Goal: Register for event/course

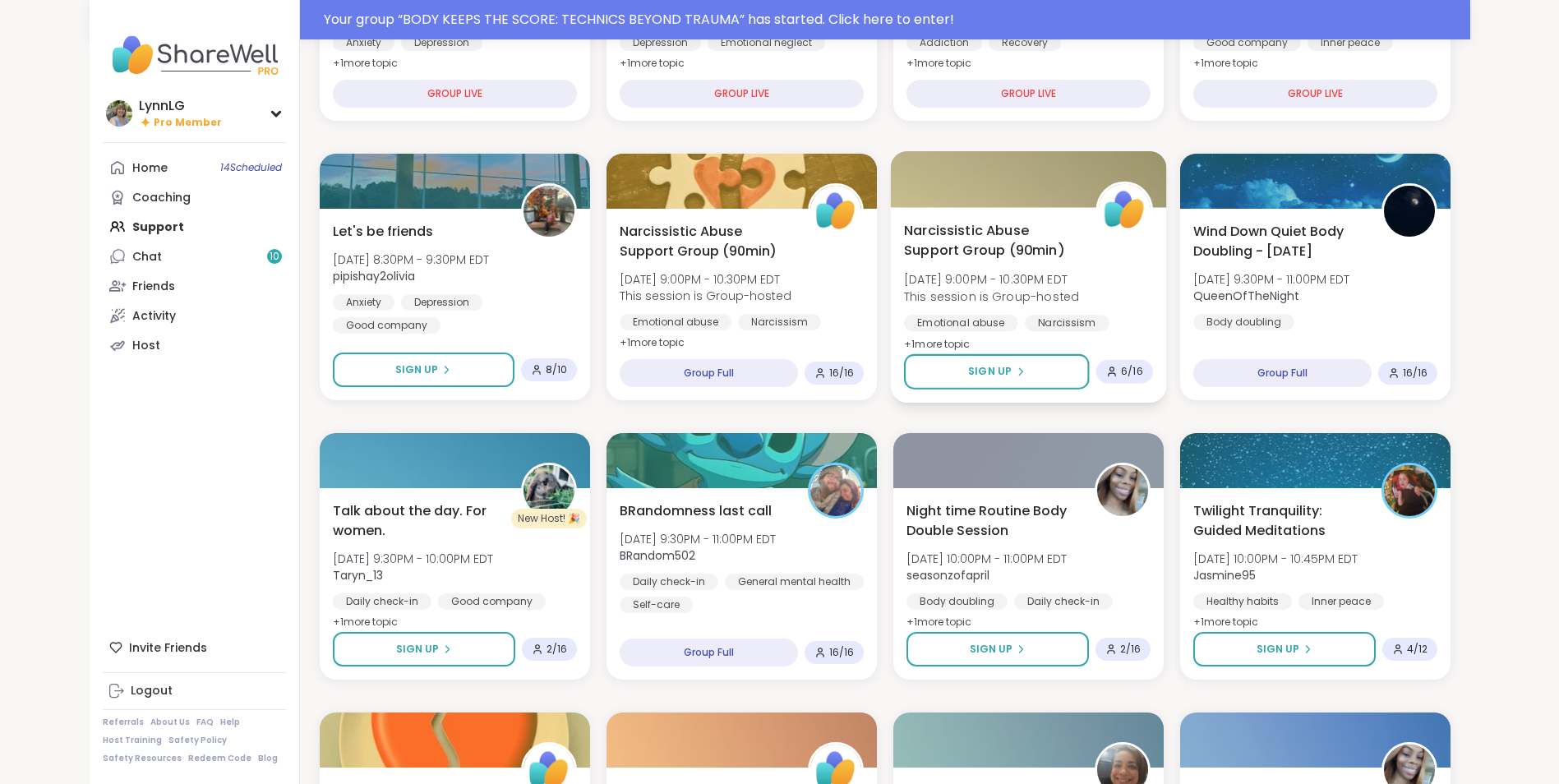
click at [1132, 293] on div "Narcissistic Abuse Support Group (90min) [DATE] 9:00PM - 10:30PM EDT This sessi…" at bounding box center [1028, 287] width 249 height 134
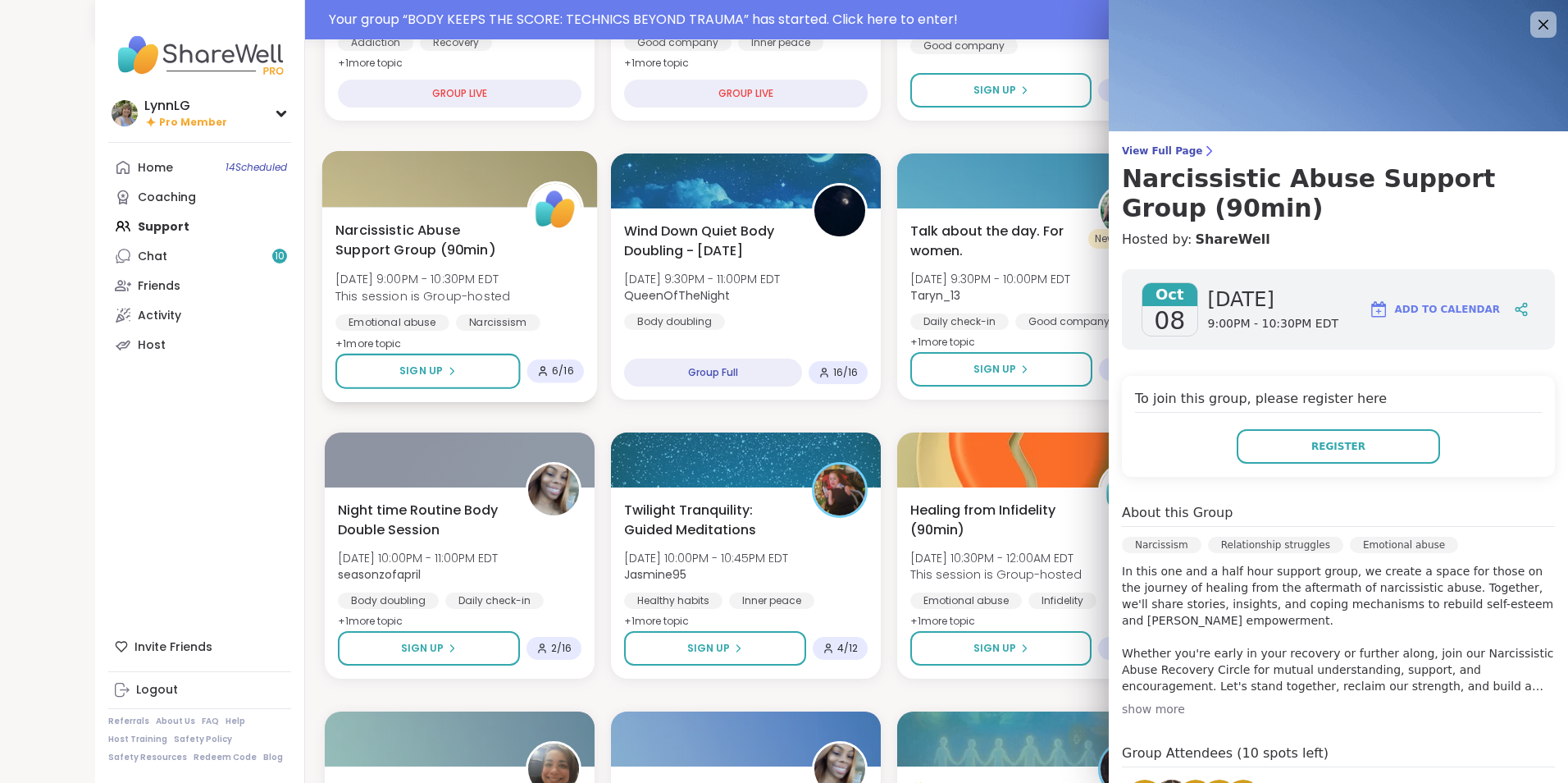
click at [546, 292] on div "Narcissistic Abuse Support Group (90min) [DATE] 9:00PM - 10:30PM EDT This sessi…" at bounding box center [460, 286] width 249 height 134
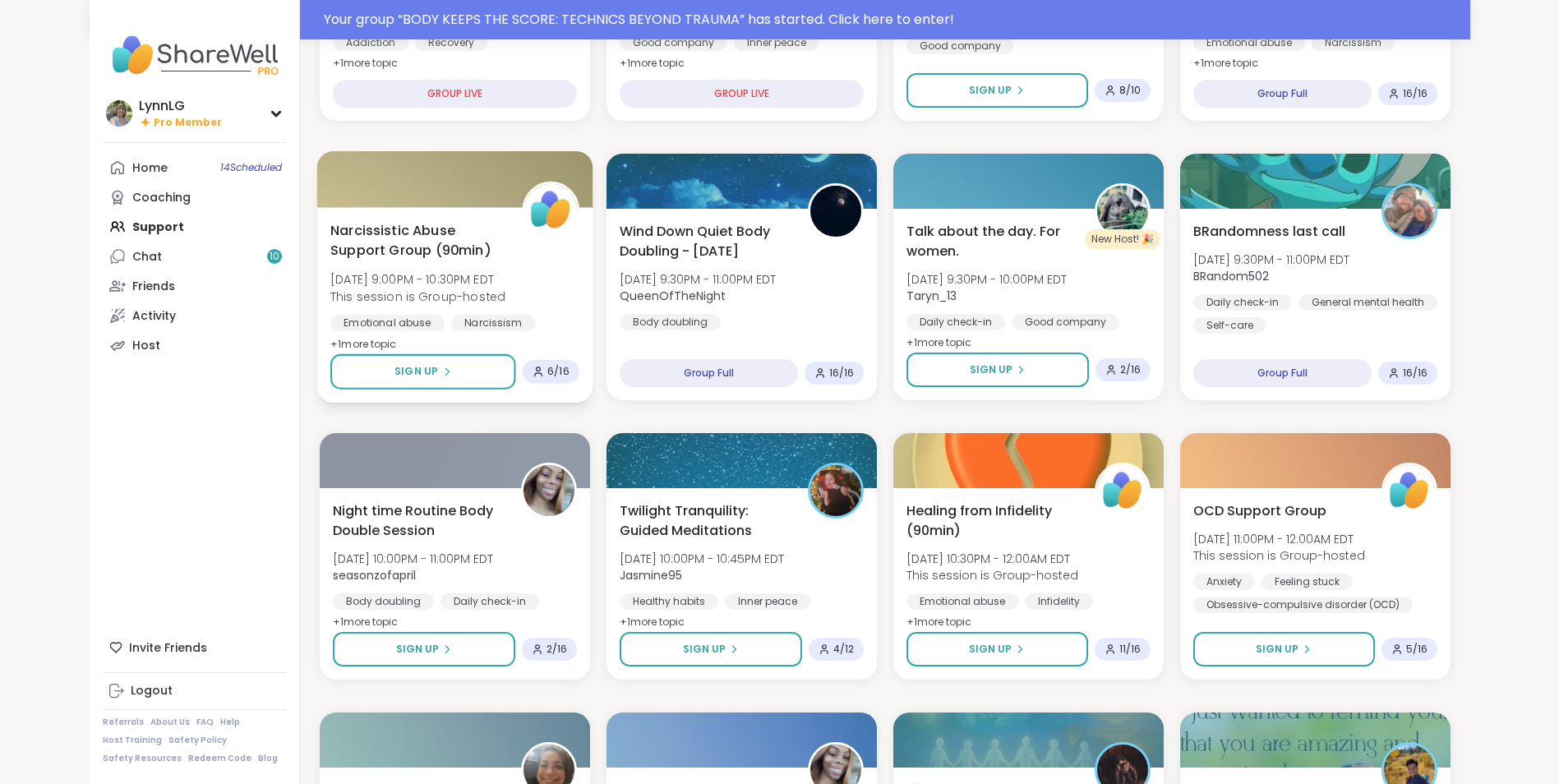
click at [547, 293] on div "Narcissistic Abuse Support Group (90min) [DATE] 9:00PM - 10:30PM EDT This sessi…" at bounding box center [455, 287] width 249 height 134
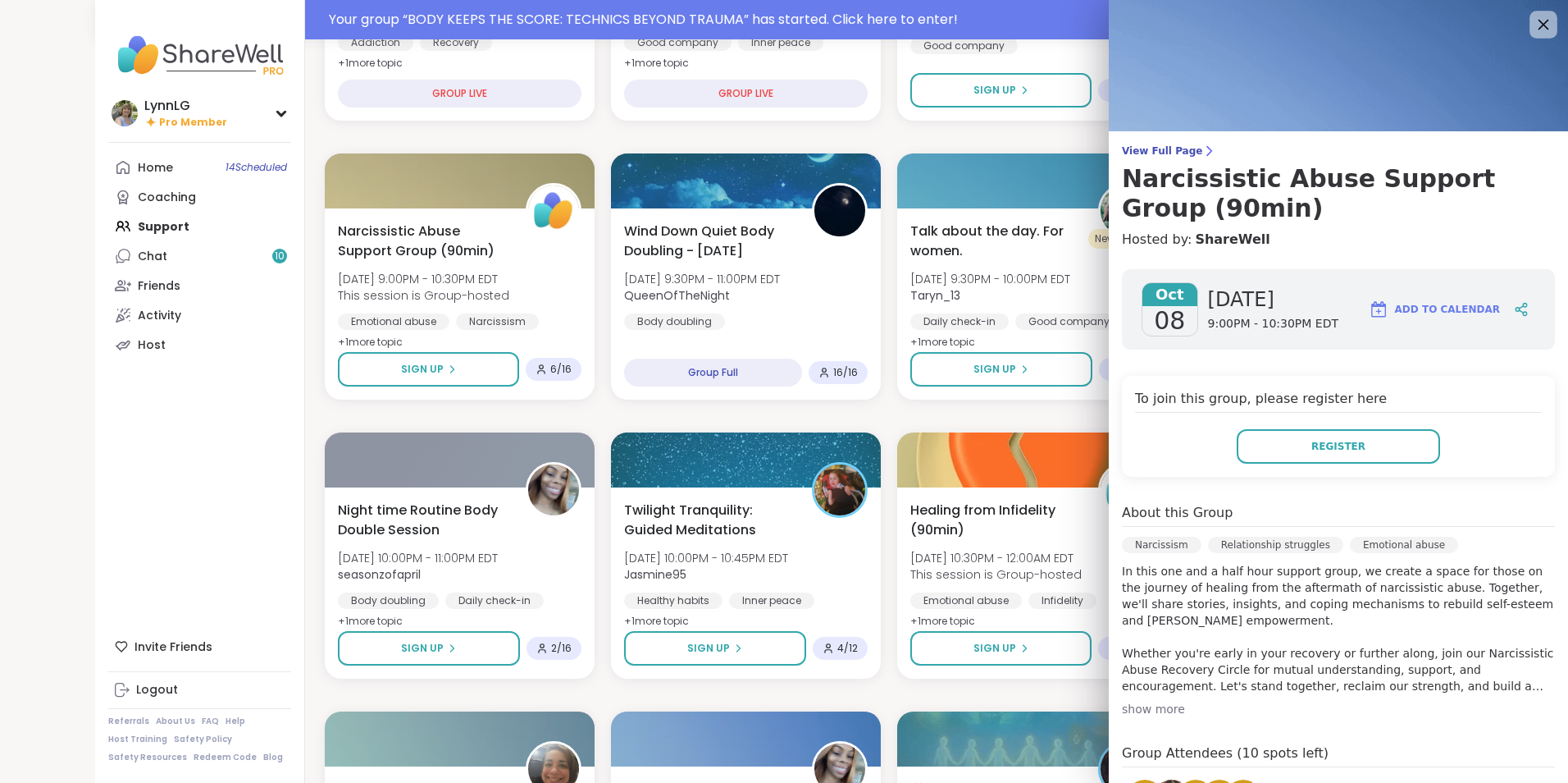
click at [1538, 23] on icon at bounding box center [1543, 25] width 10 height 10
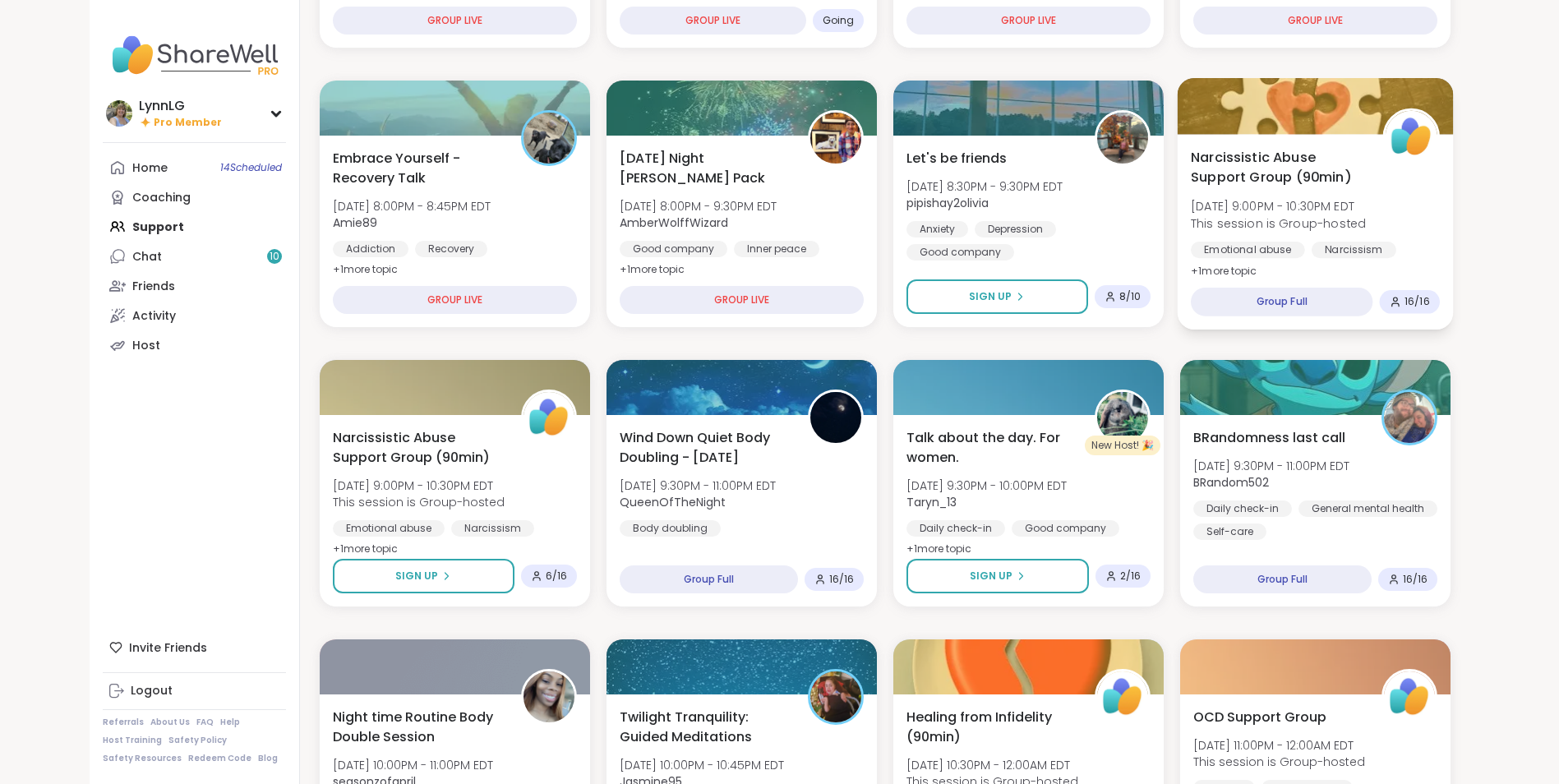
scroll to position [370, 0]
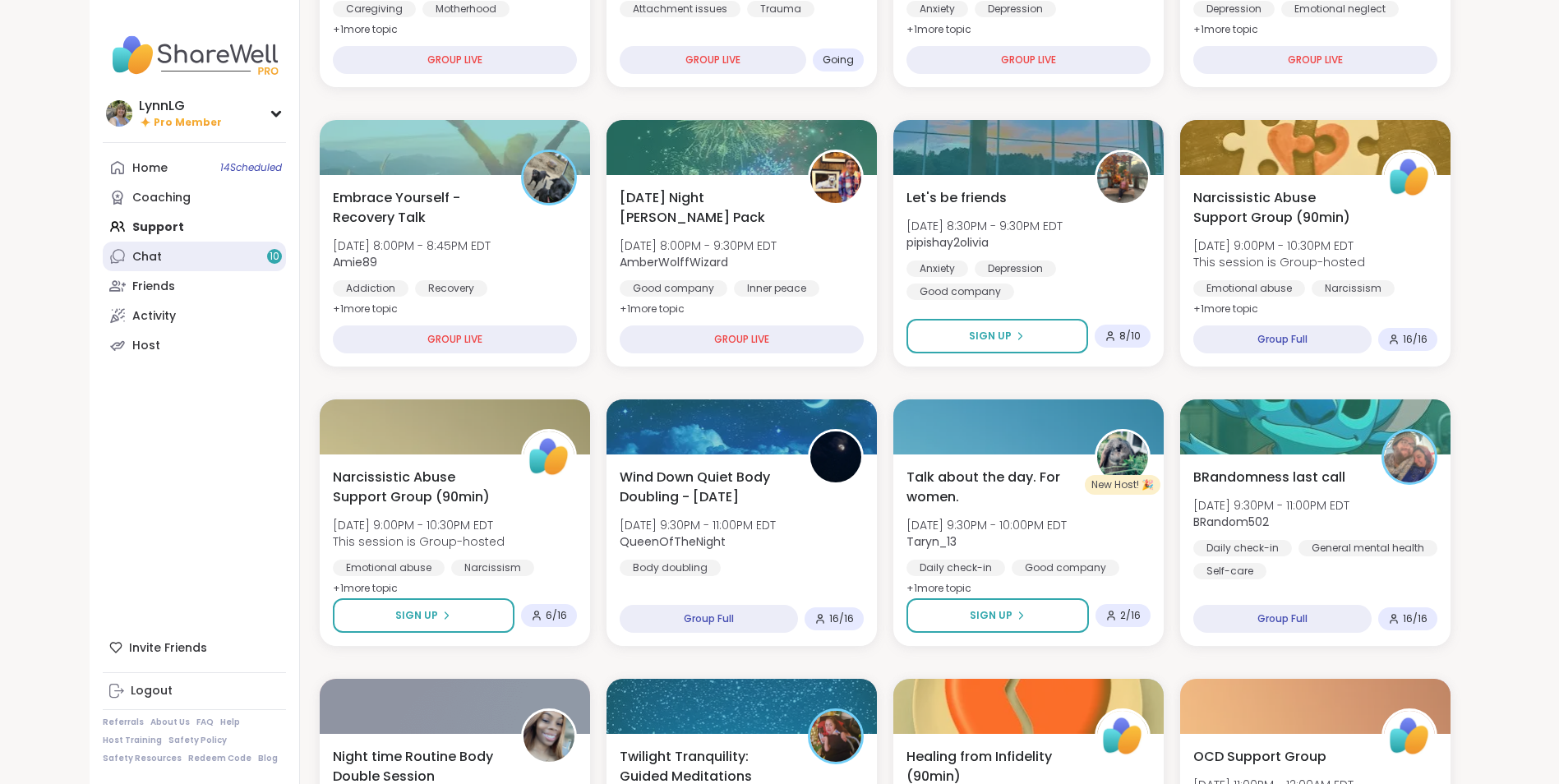
click at [151, 252] on div "Chat 10" at bounding box center [147, 257] width 29 height 16
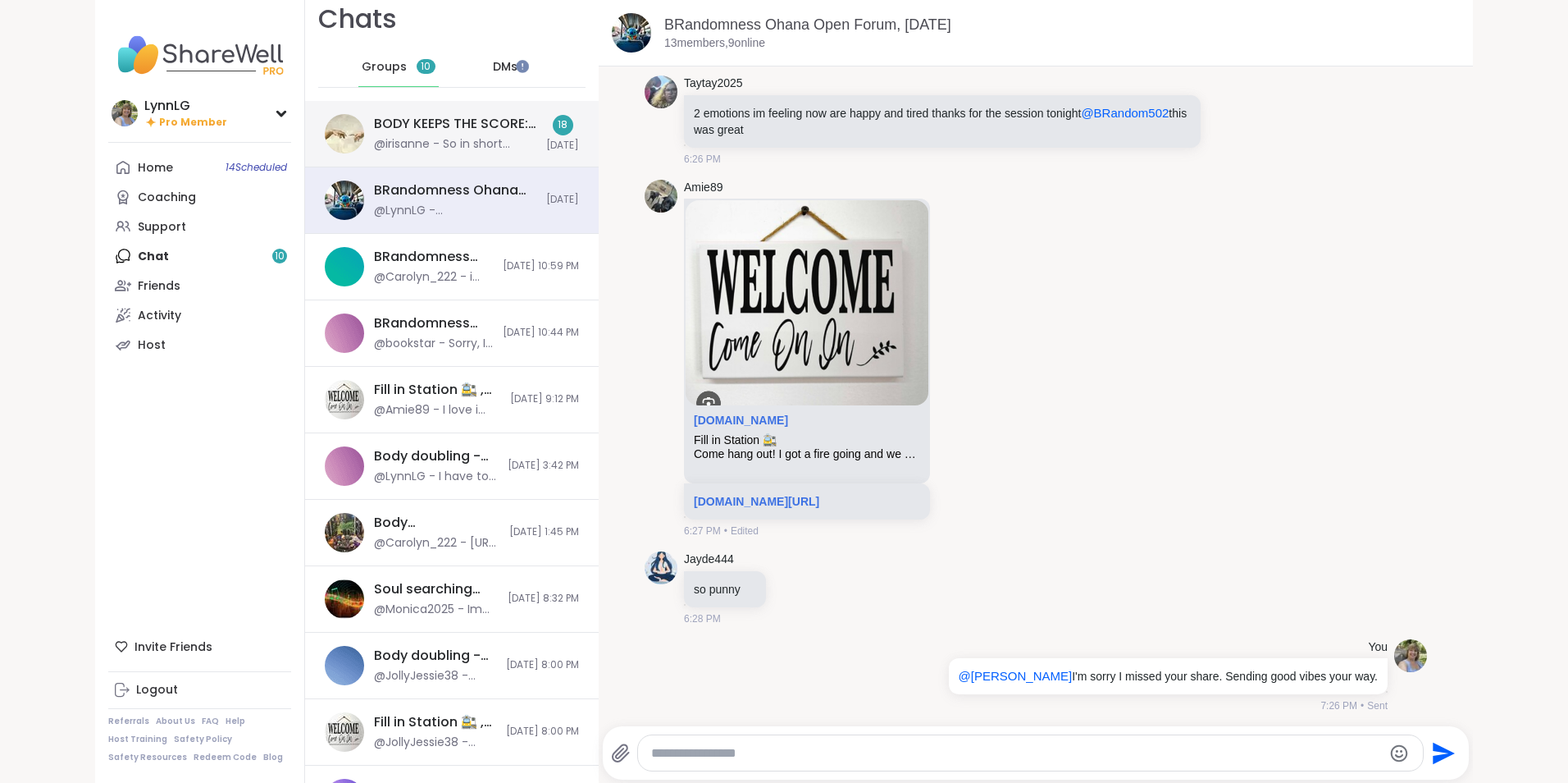
scroll to position [13, 0]
click at [402, 122] on div "BODY KEEPS THE SCORE: TECHNICS BEYOND TRAUMA, [DATE]" at bounding box center [454, 123] width 162 height 18
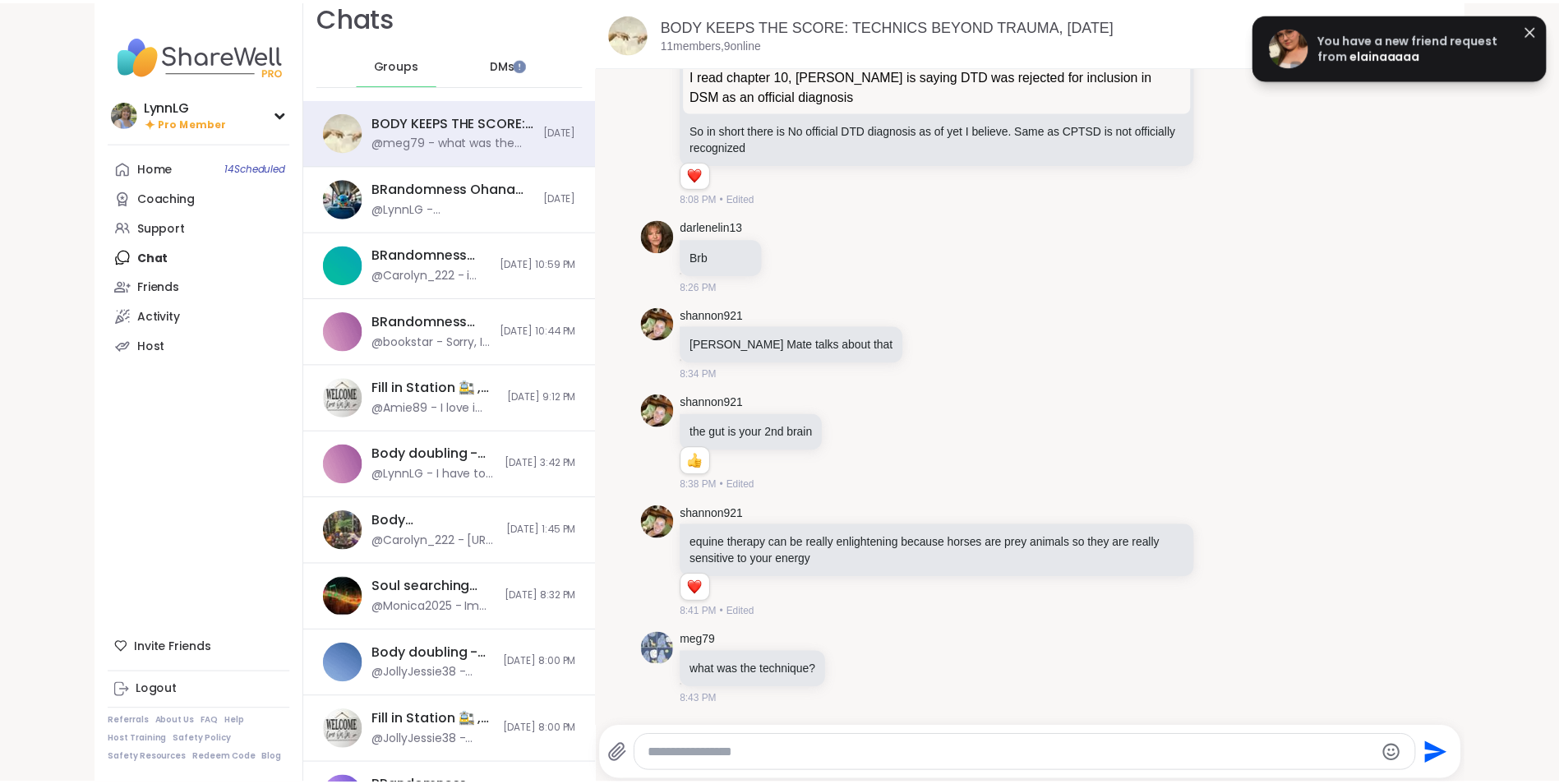
scroll to position [15, 0]
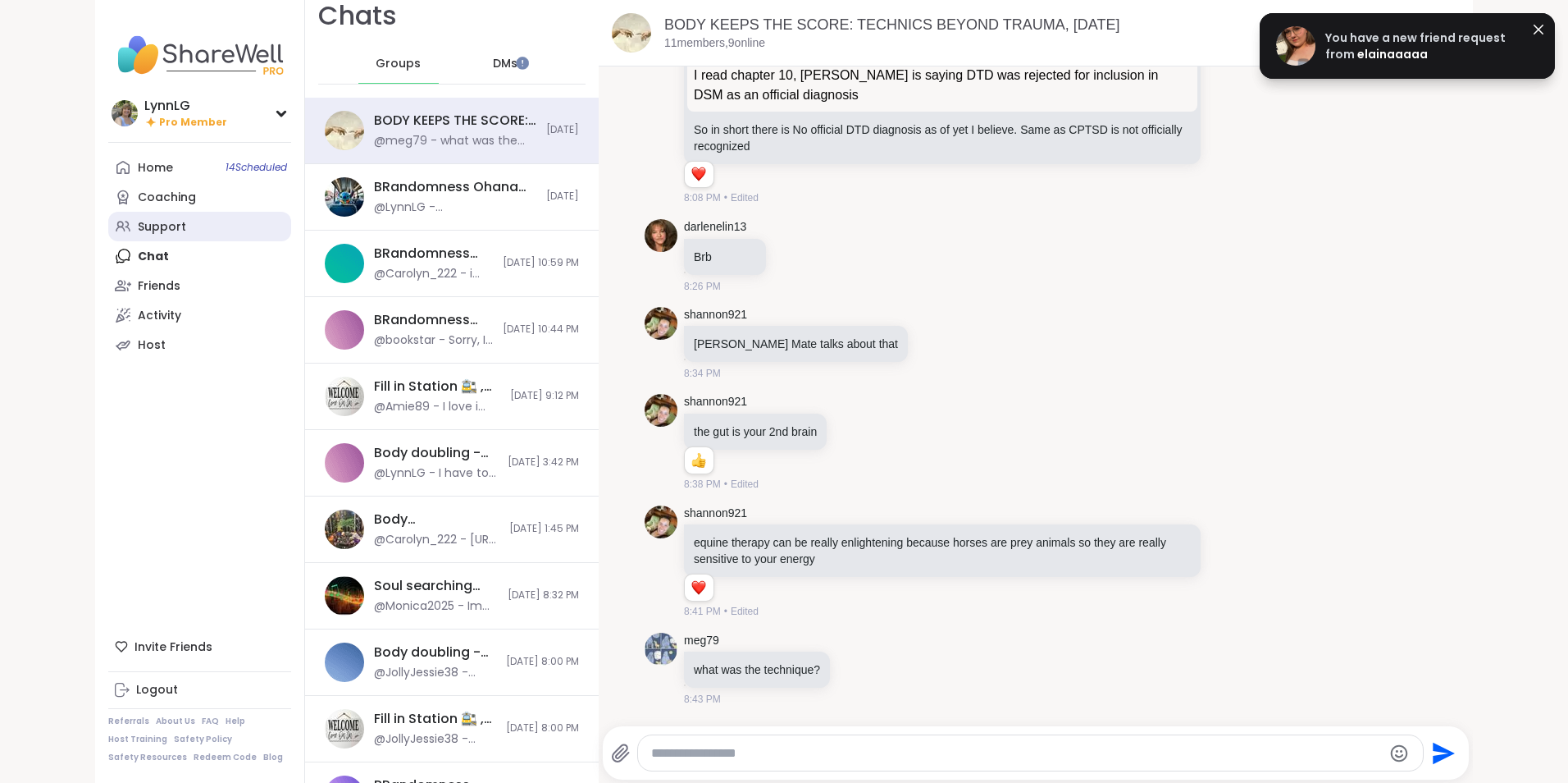
click at [143, 225] on div "Support" at bounding box center [162, 226] width 48 height 16
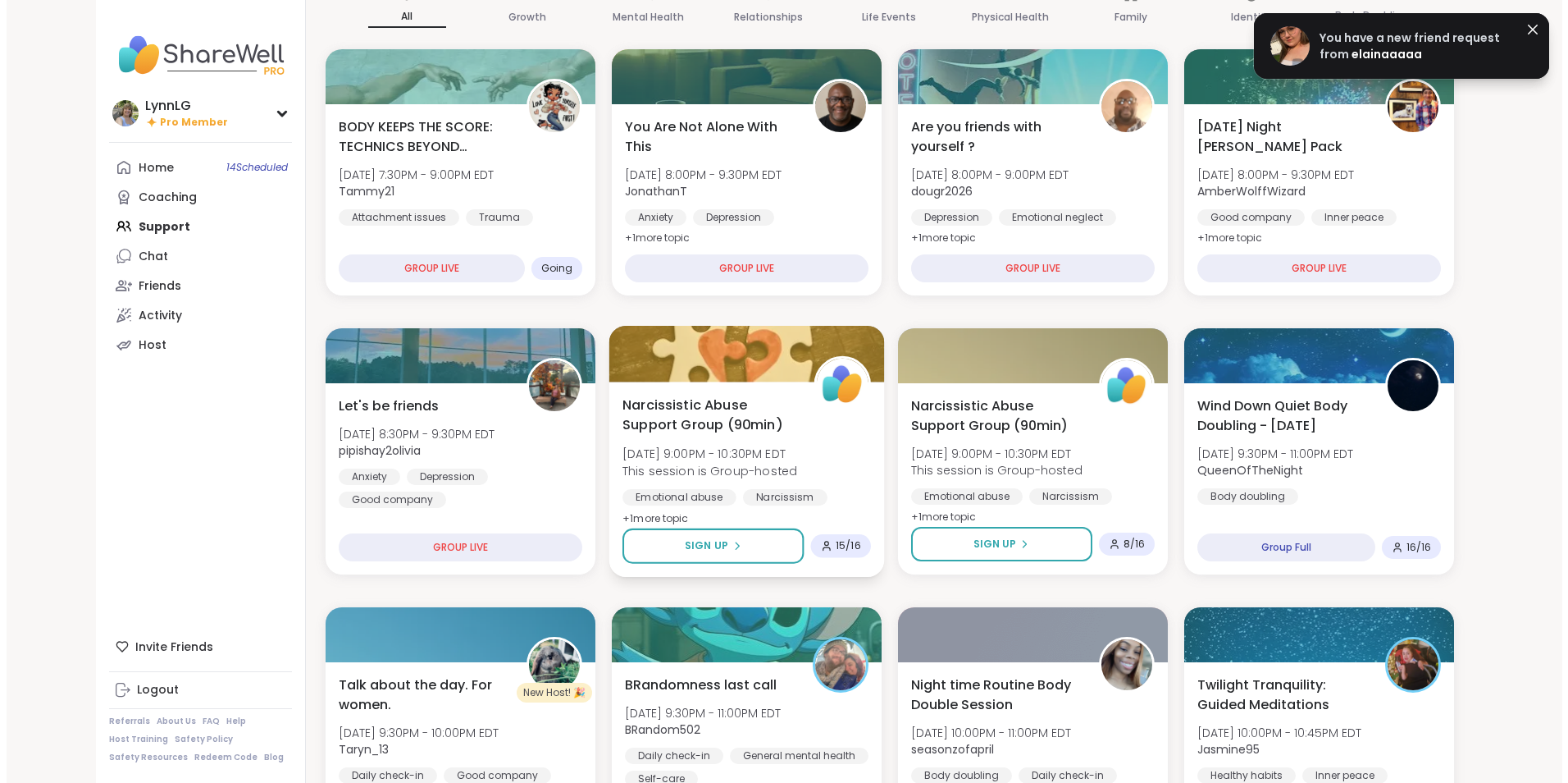
scroll to position [162, 0]
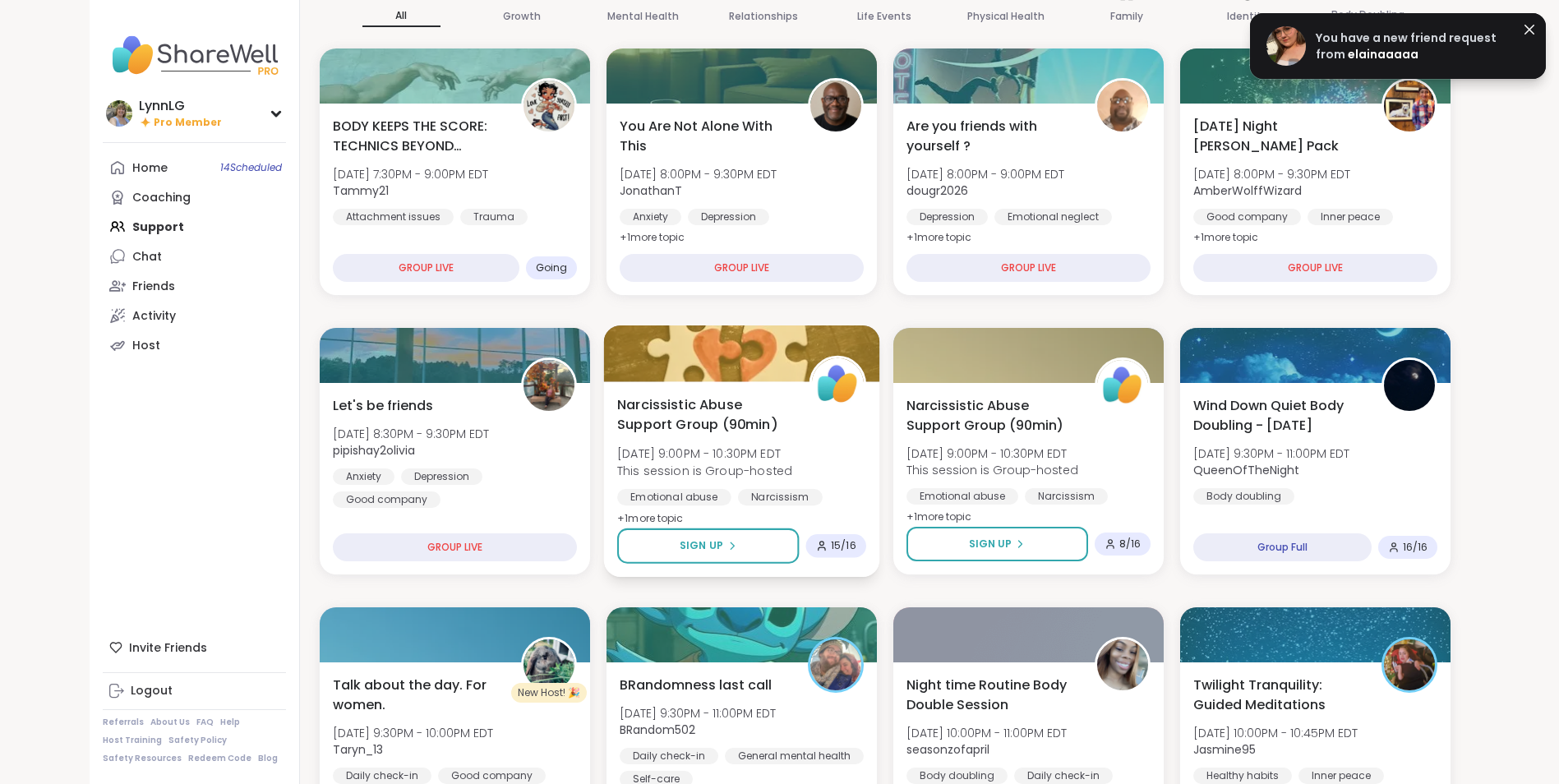
click at [831, 448] on div "Narcissistic Abuse Support Group (90min) [DATE] 9:00PM - 10:30PM EDT This sessi…" at bounding box center [741, 461] width 249 height 134
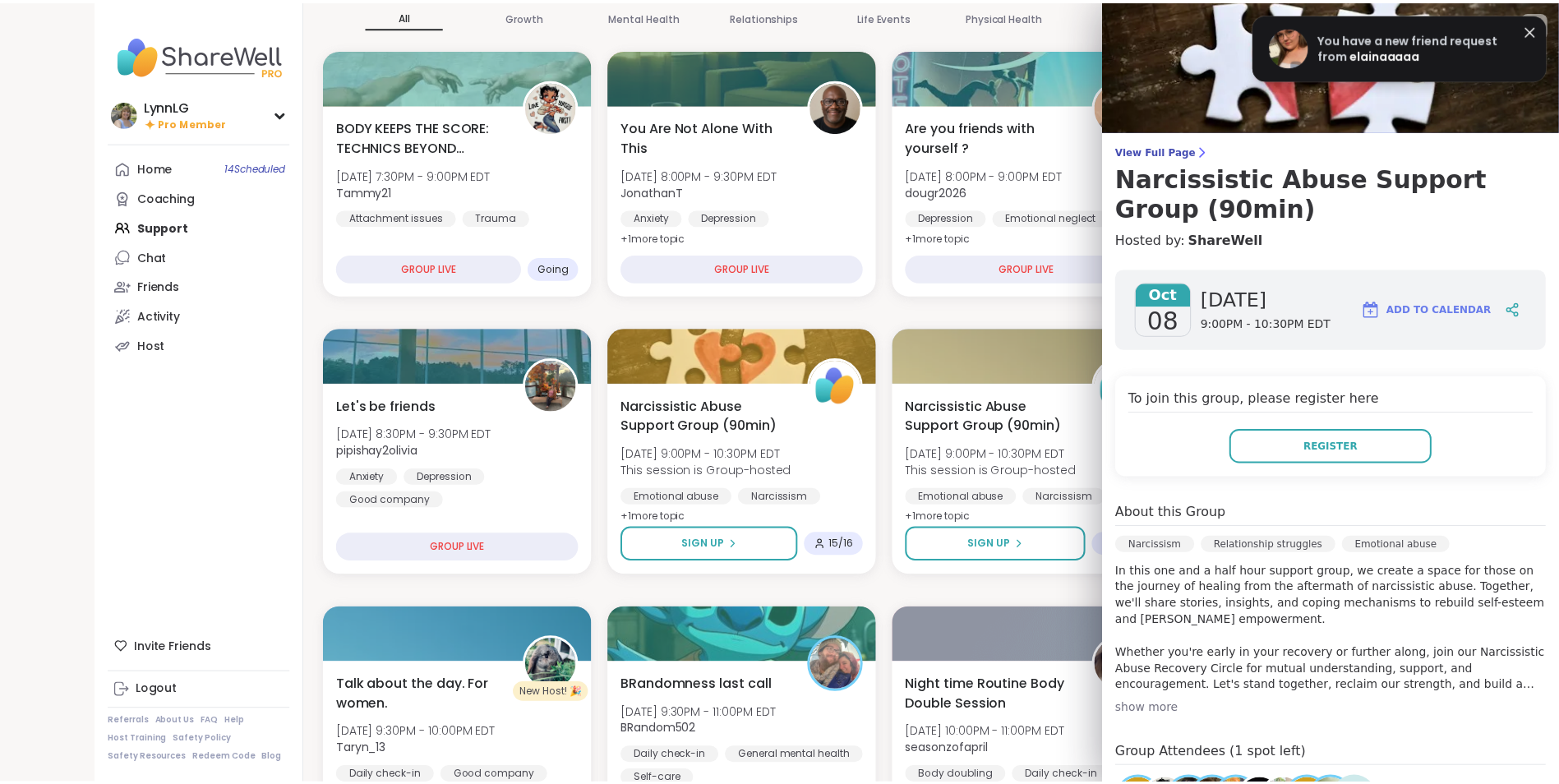
scroll to position [0, 0]
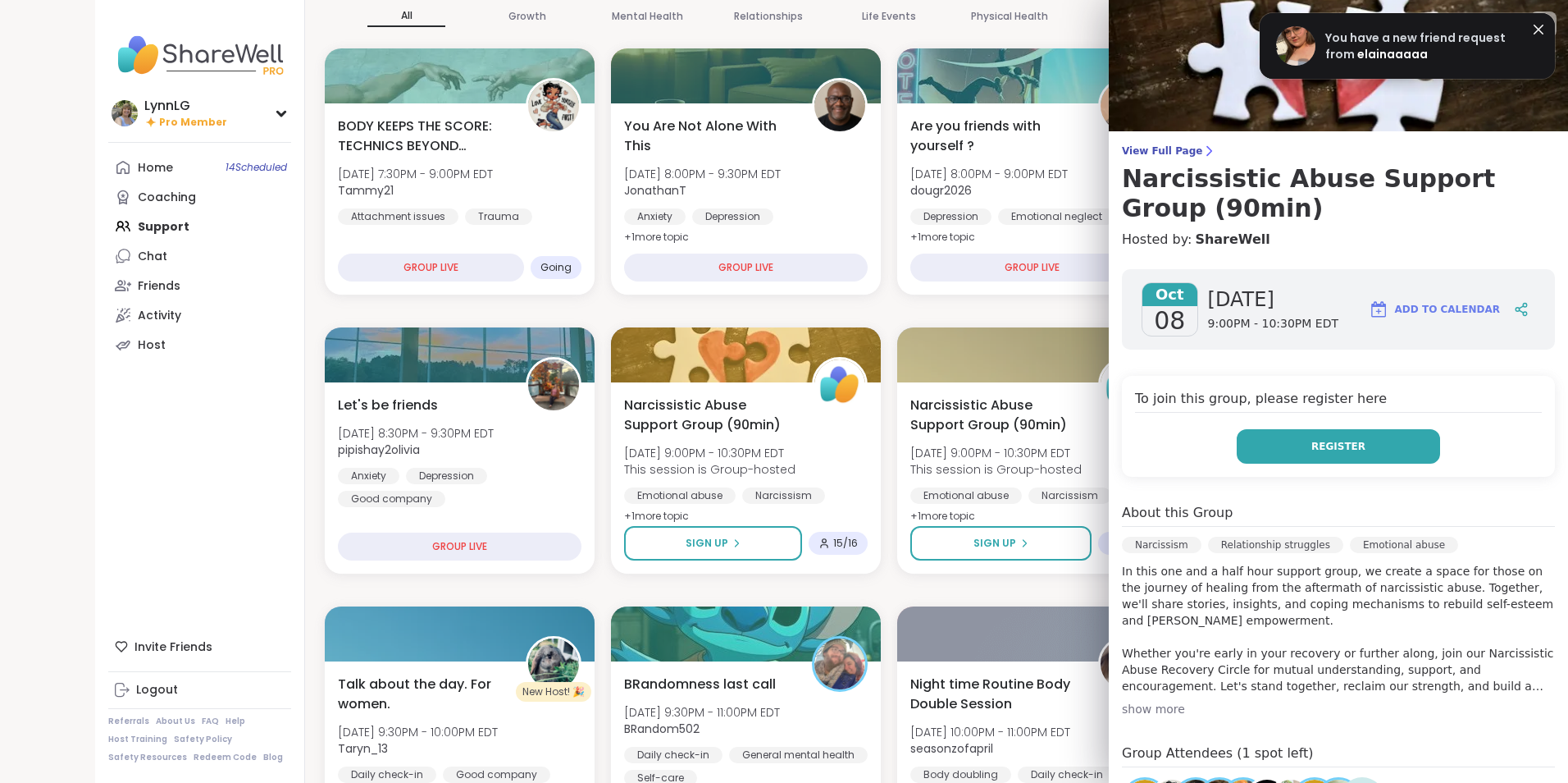
click at [1311, 445] on span "Register" at bounding box center [1337, 446] width 54 height 15
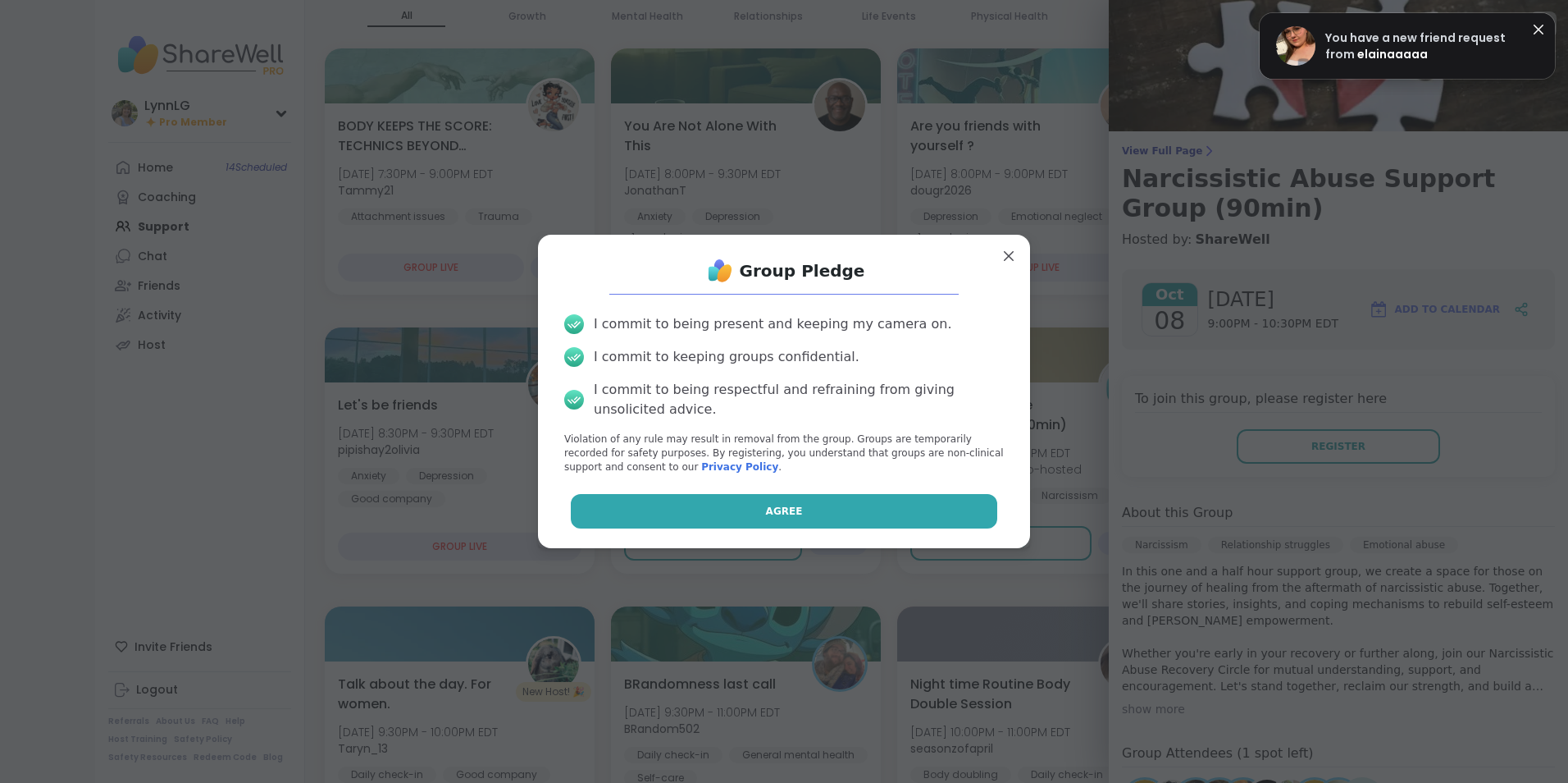
click at [749, 503] on button "Agree" at bounding box center [784, 511] width 427 height 34
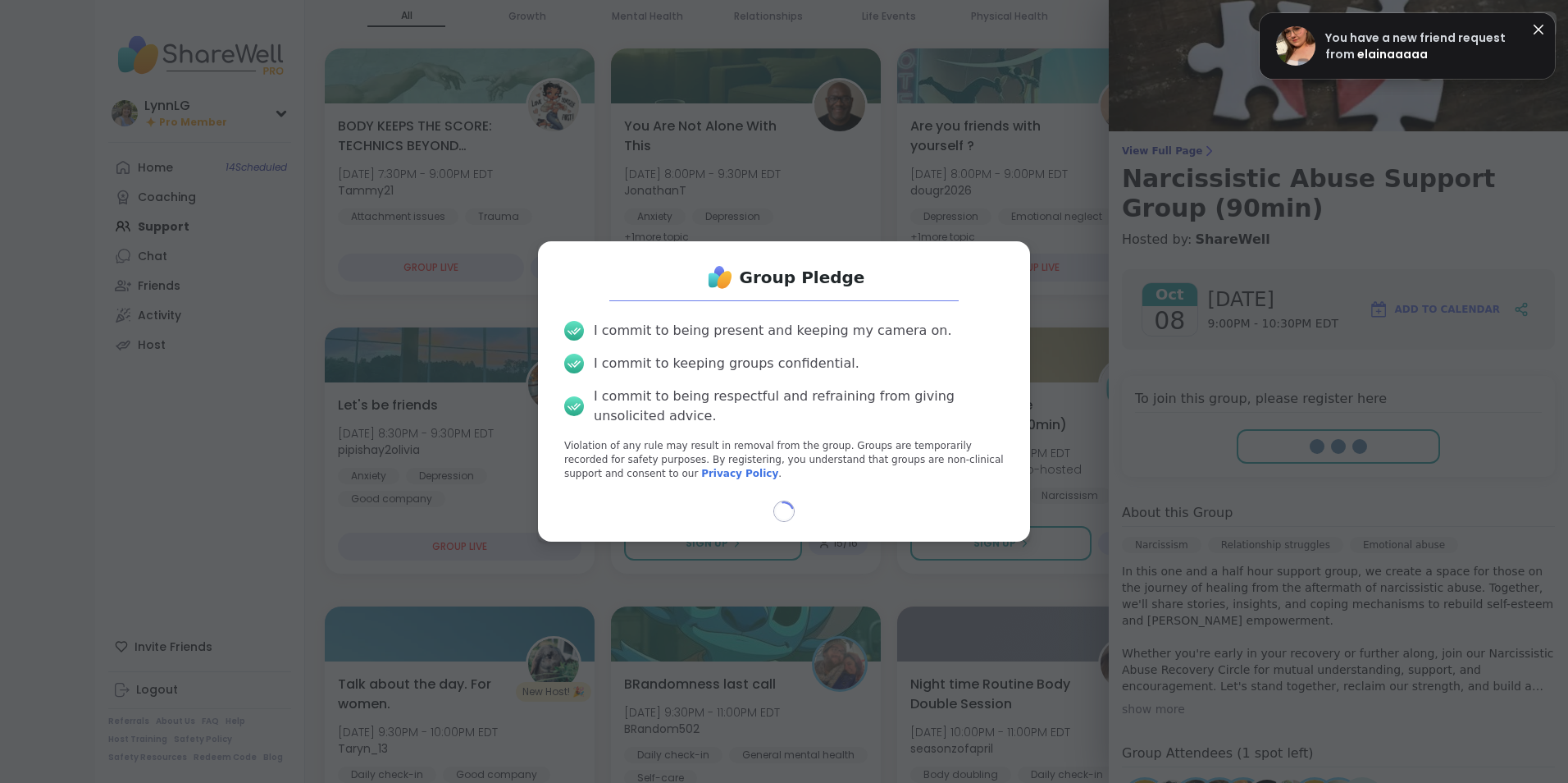
click at [749, 503] on div "Loading..." at bounding box center [784, 510] width 466 height 21
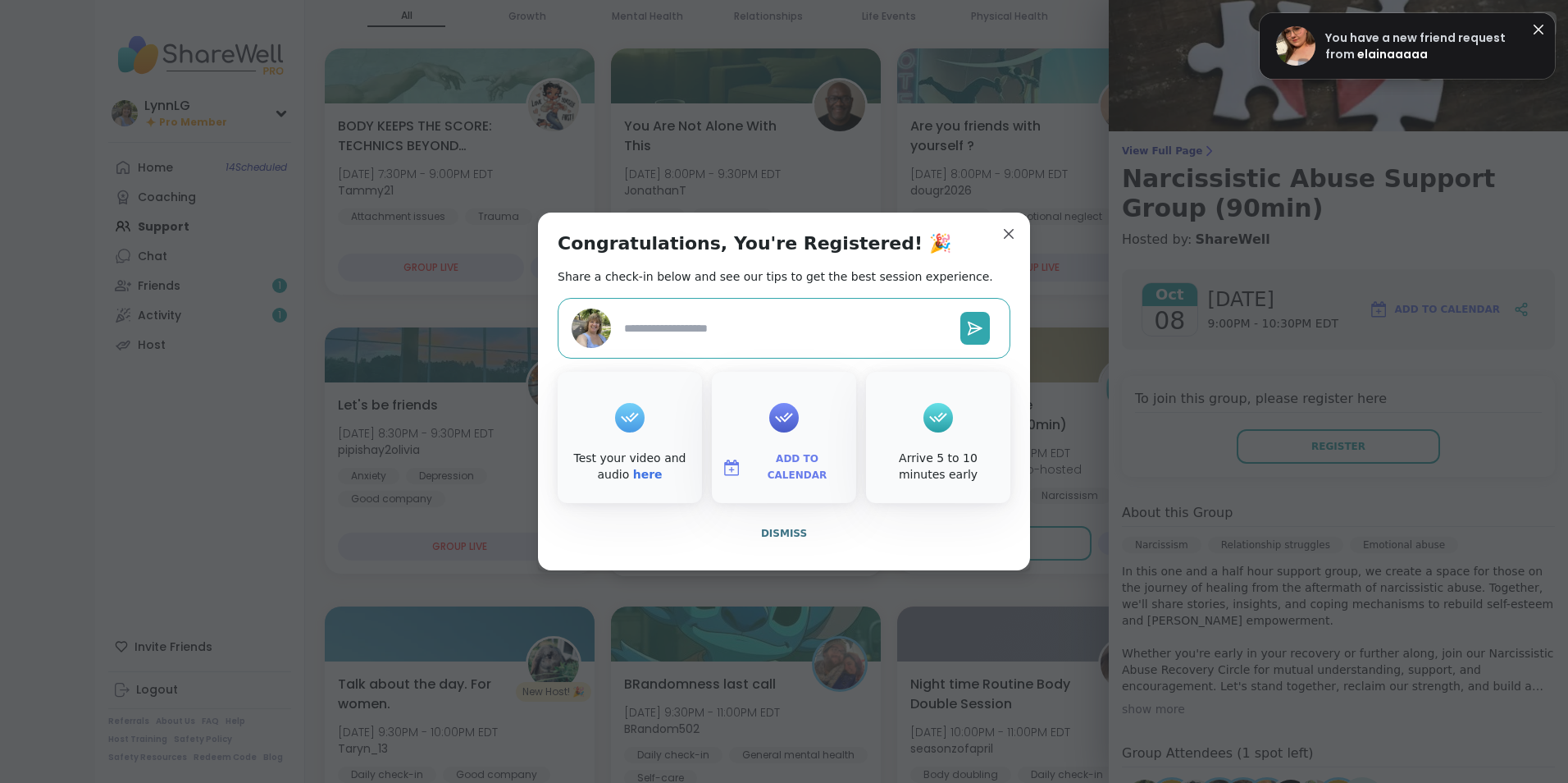
drag, startPoint x: 749, startPoint y: 503, endPoint x: 770, endPoint y: 531, distance: 35.0
click at [770, 531] on span "Dismiss" at bounding box center [784, 533] width 46 height 11
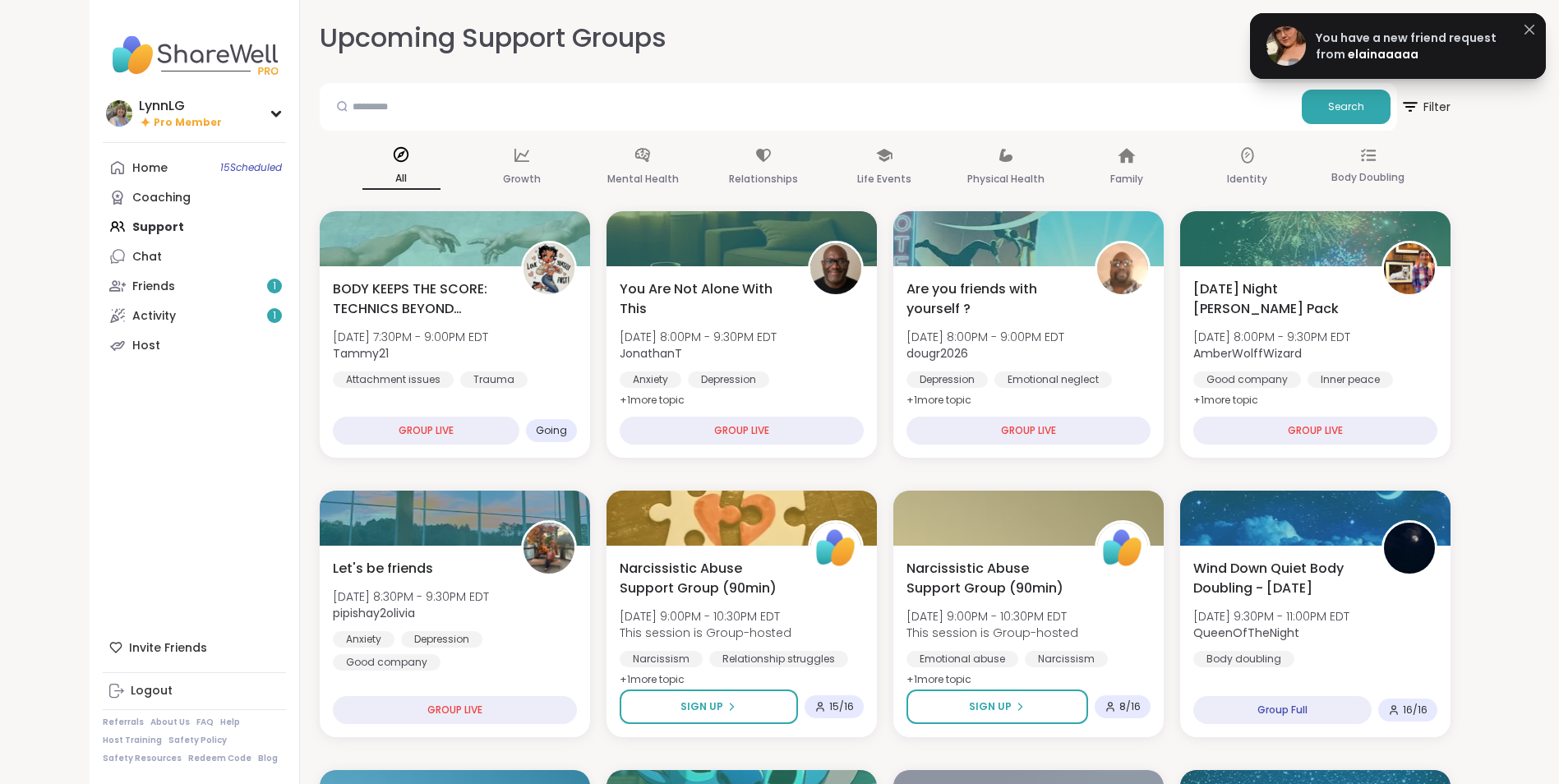
click at [1522, 34] on icon at bounding box center [1529, 29] width 20 height 20
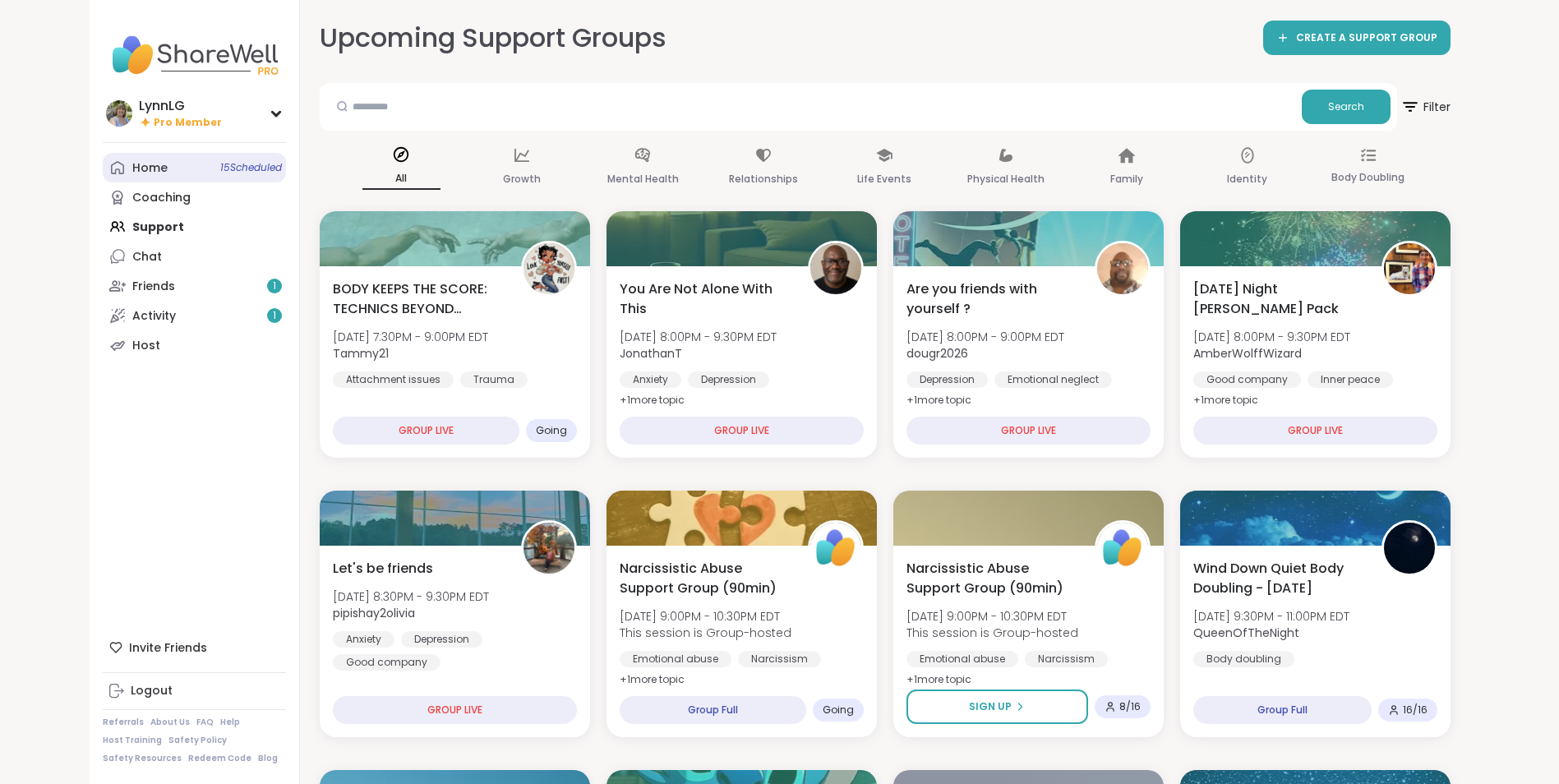
click at [228, 166] on span "15 Scheduled" at bounding box center [251, 167] width 62 height 13
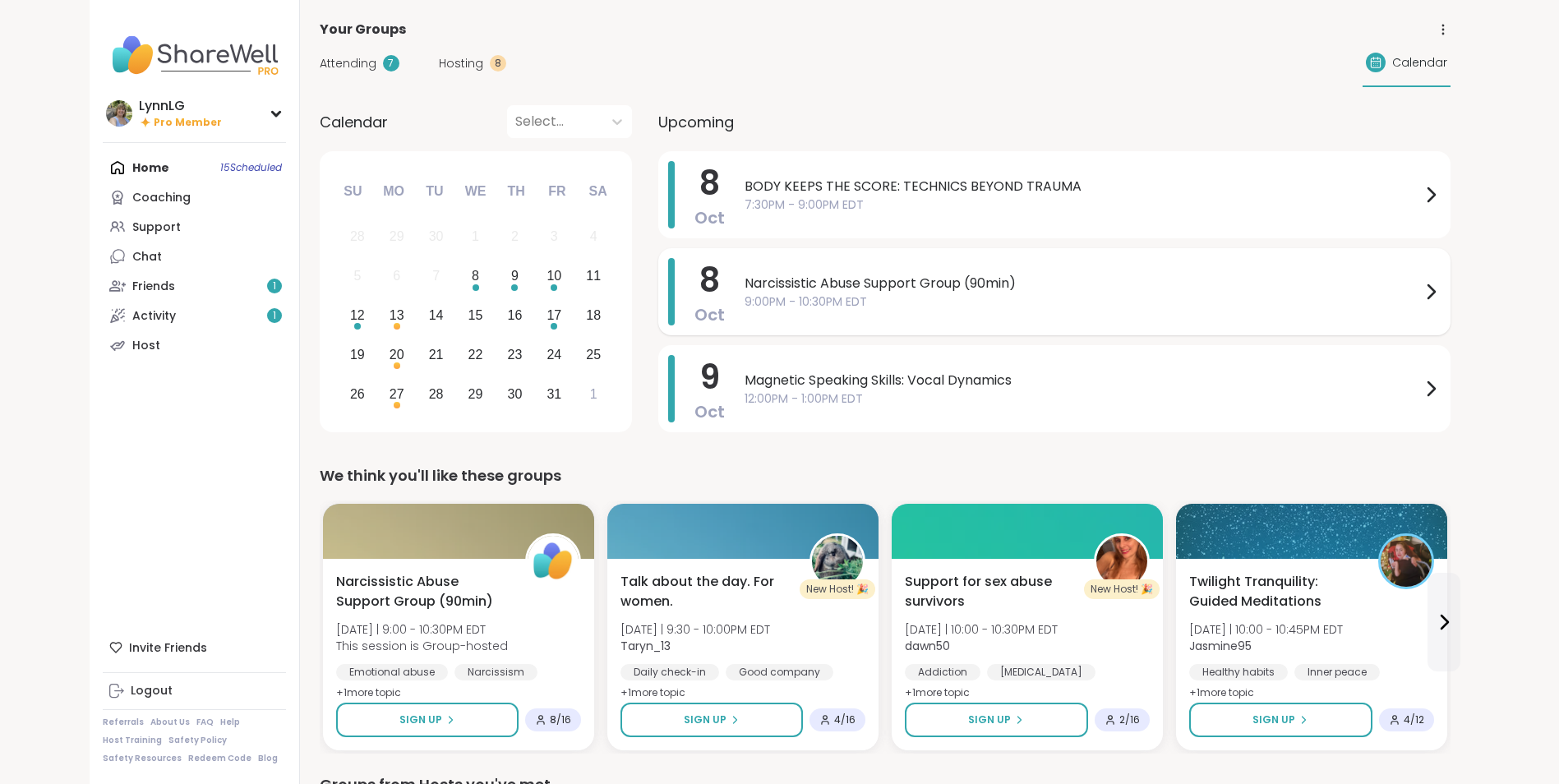
click at [1077, 302] on span "9:00PM - 10:30PM EDT" at bounding box center [1082, 301] width 676 height 17
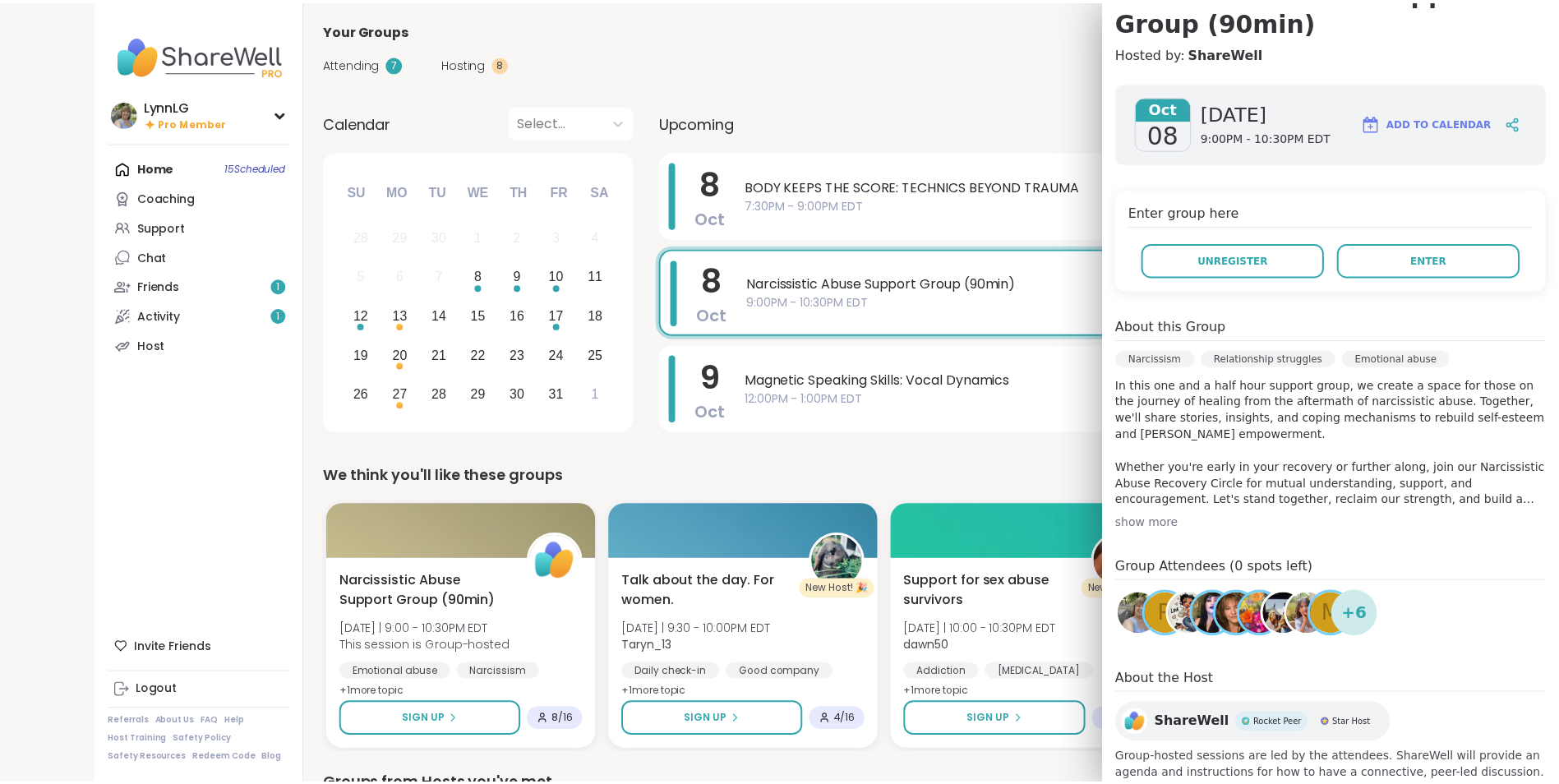
scroll to position [225, 0]
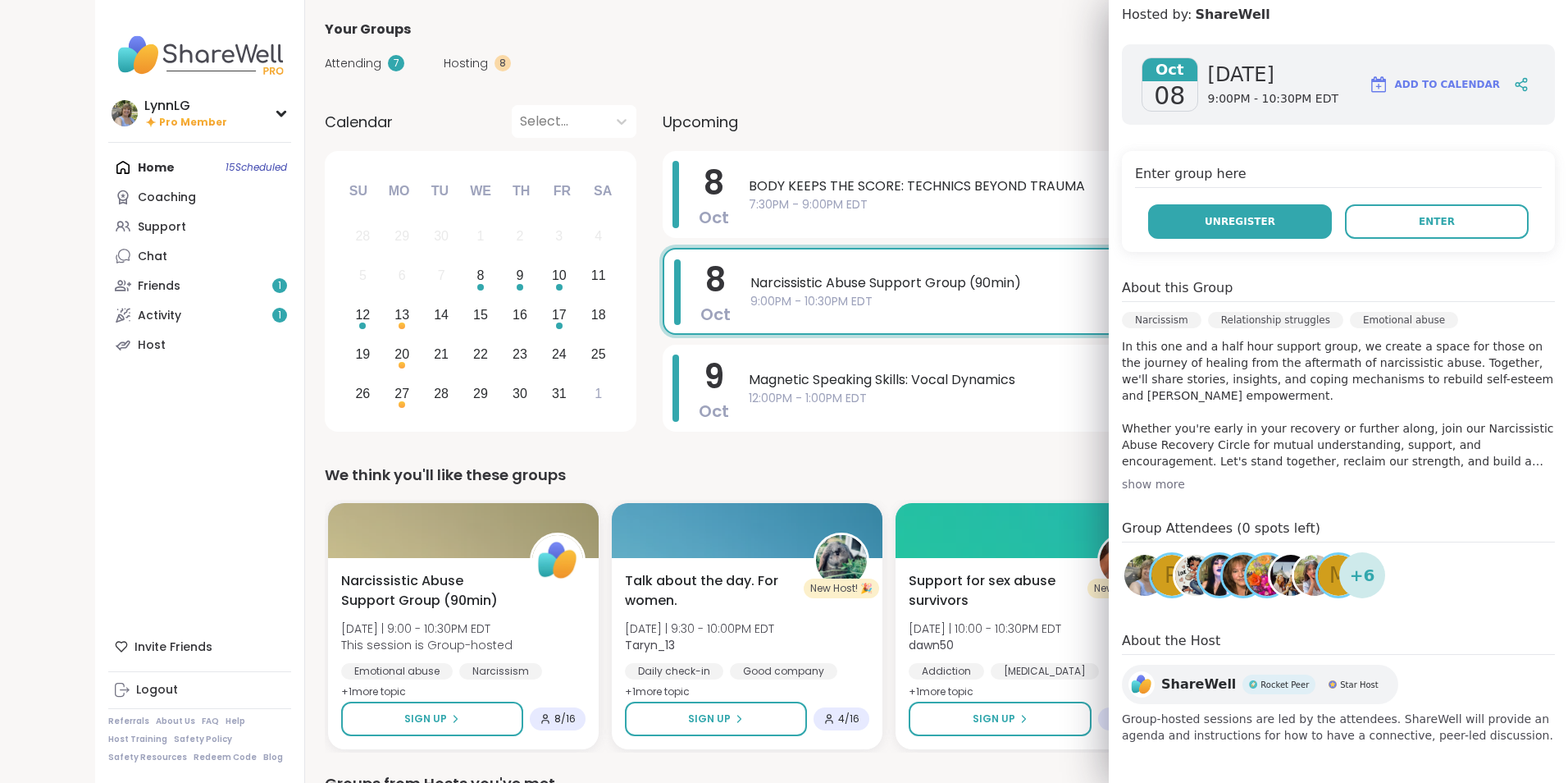
click at [1205, 218] on span "Unregister" at bounding box center [1240, 221] width 70 height 15
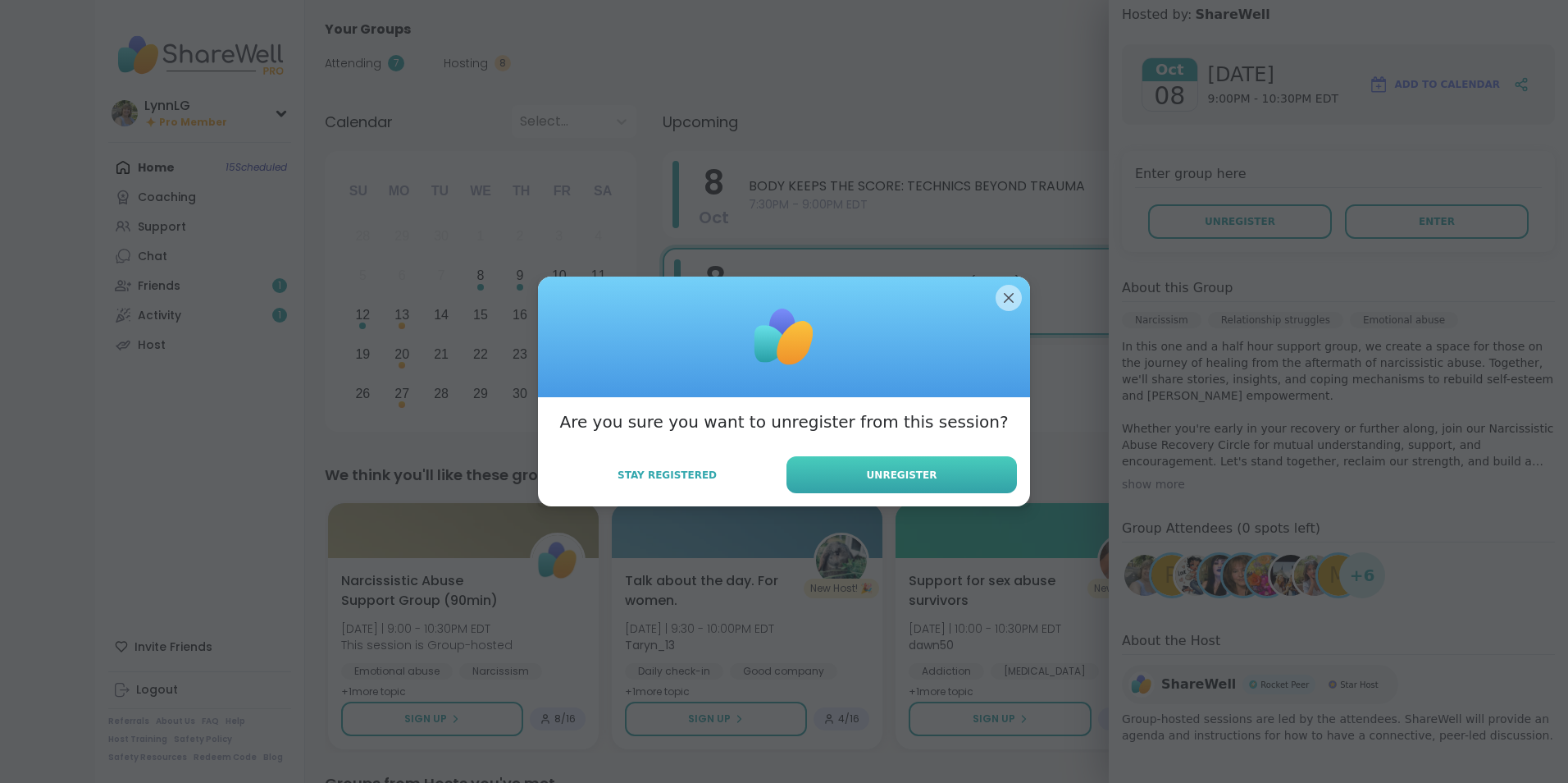
click at [914, 476] on span "Unregister" at bounding box center [902, 474] width 70 height 15
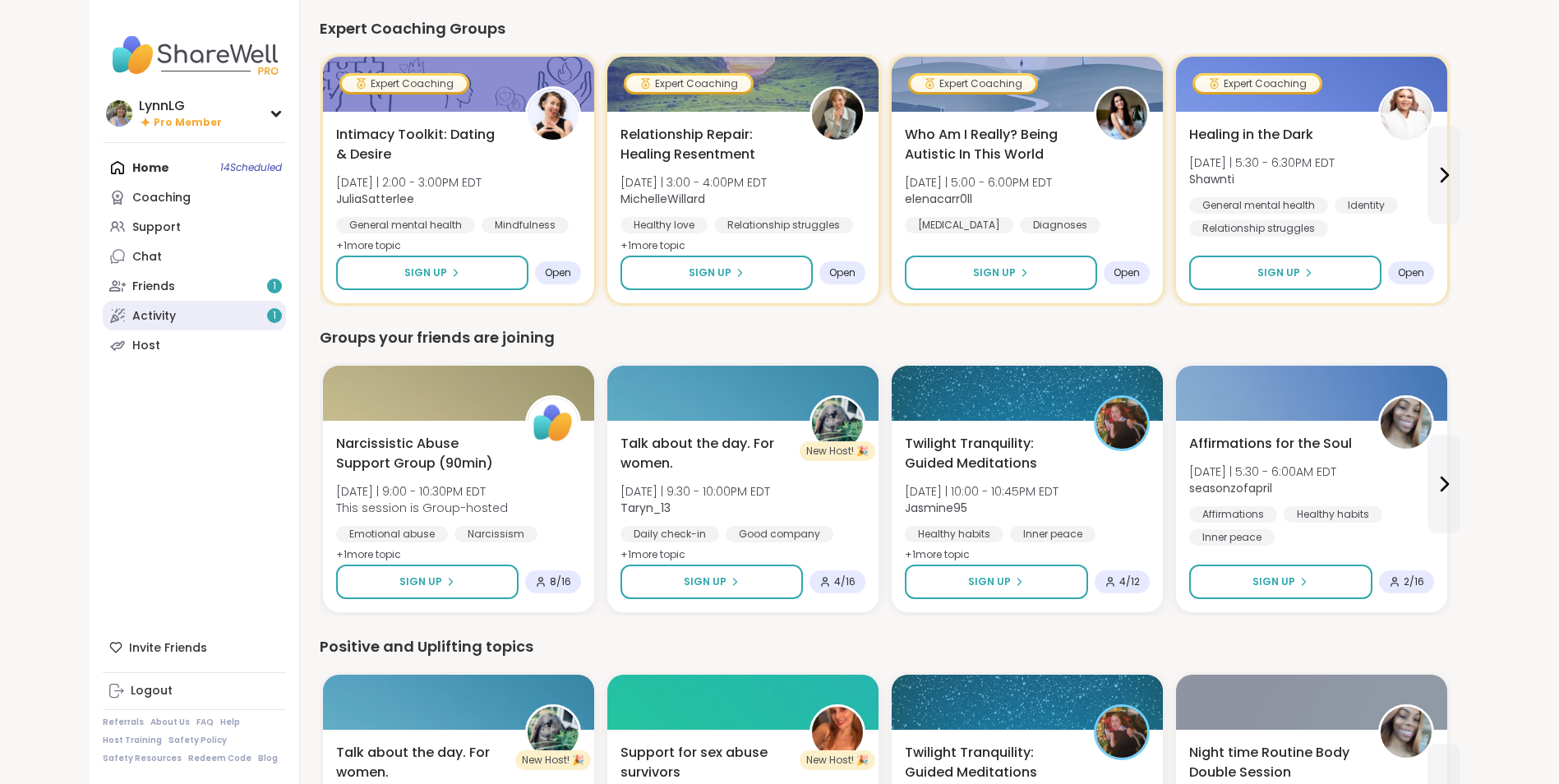
scroll to position [1066, 0]
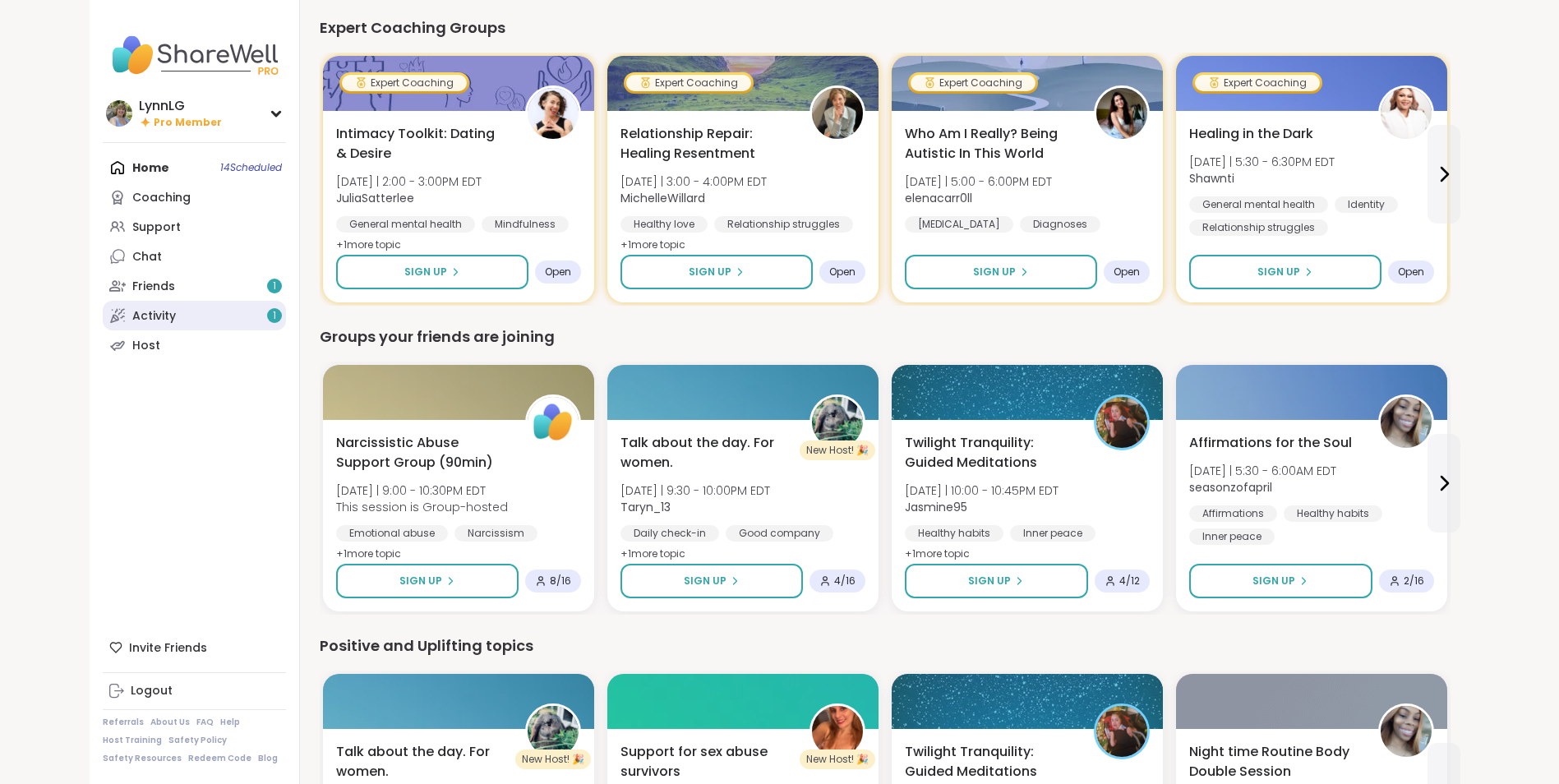
click at [177, 317] on link "Activity 1" at bounding box center [194, 315] width 183 height 29
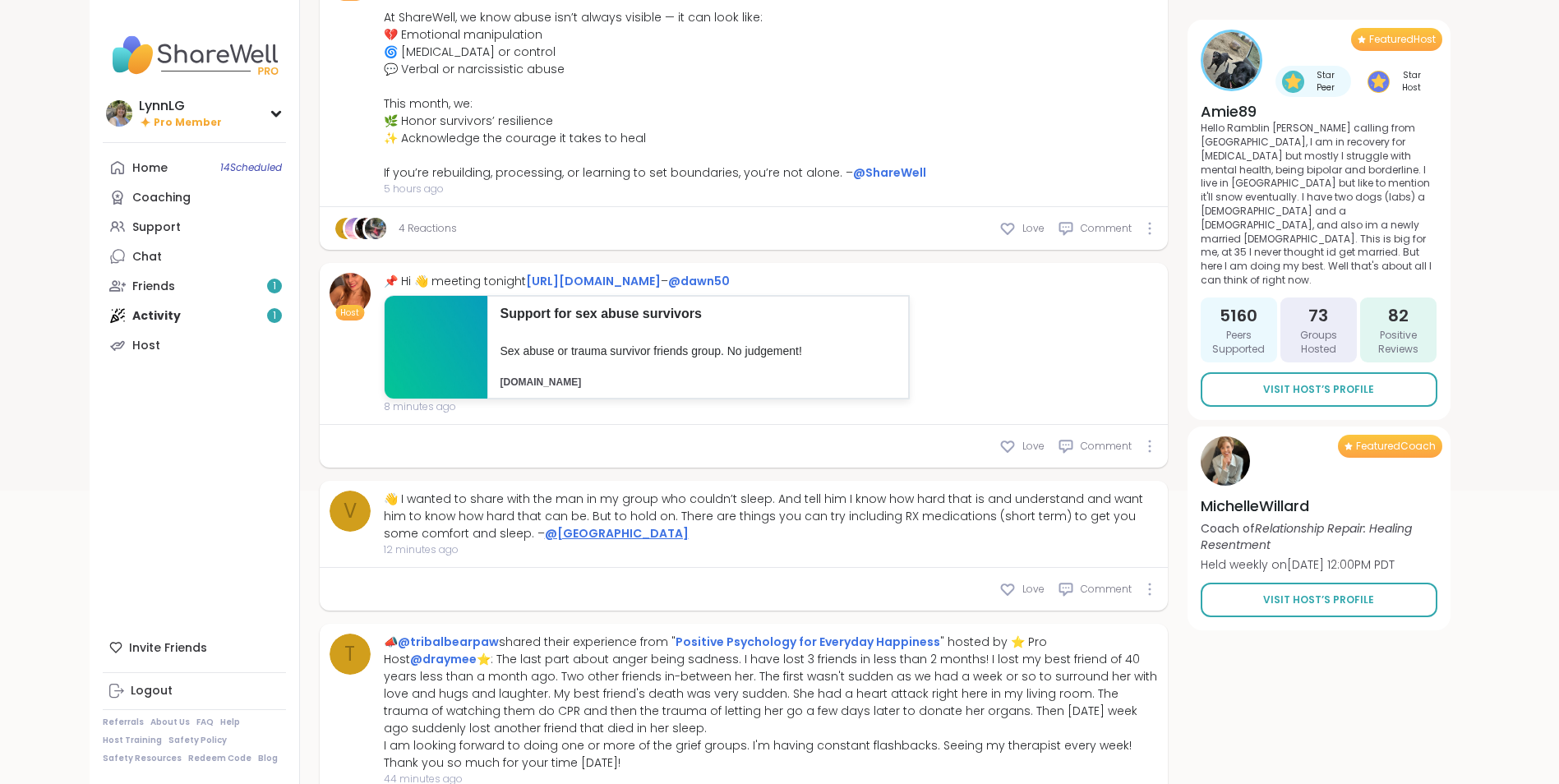
scroll to position [329, 0]
click at [497, 520] on div "👋 I wanted to share with the man in my group who couldn’t sleep. And tell him I…" at bounding box center [770, 517] width 774 height 52
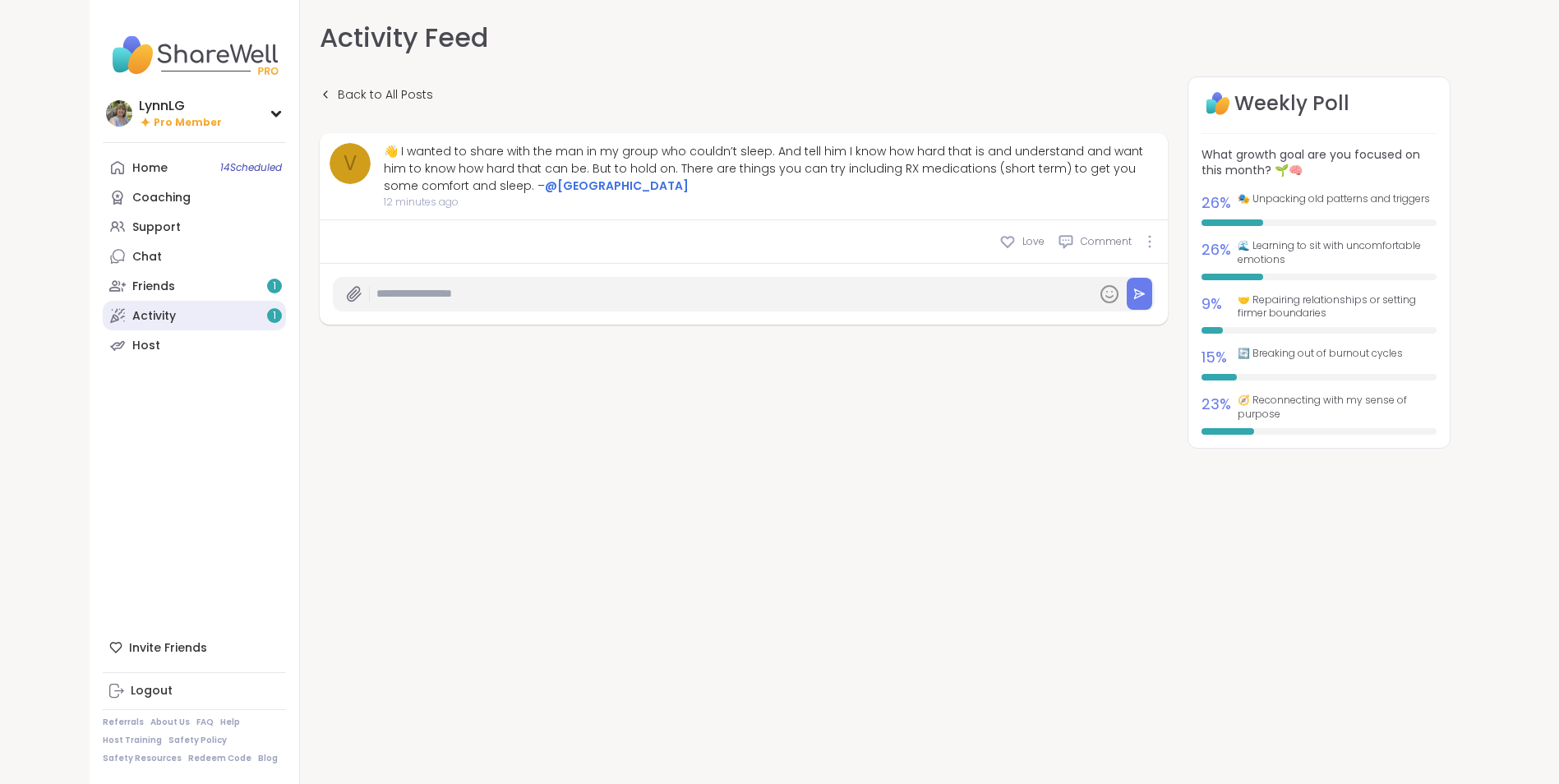
click at [164, 312] on div "Activity 1" at bounding box center [154, 316] width 44 height 16
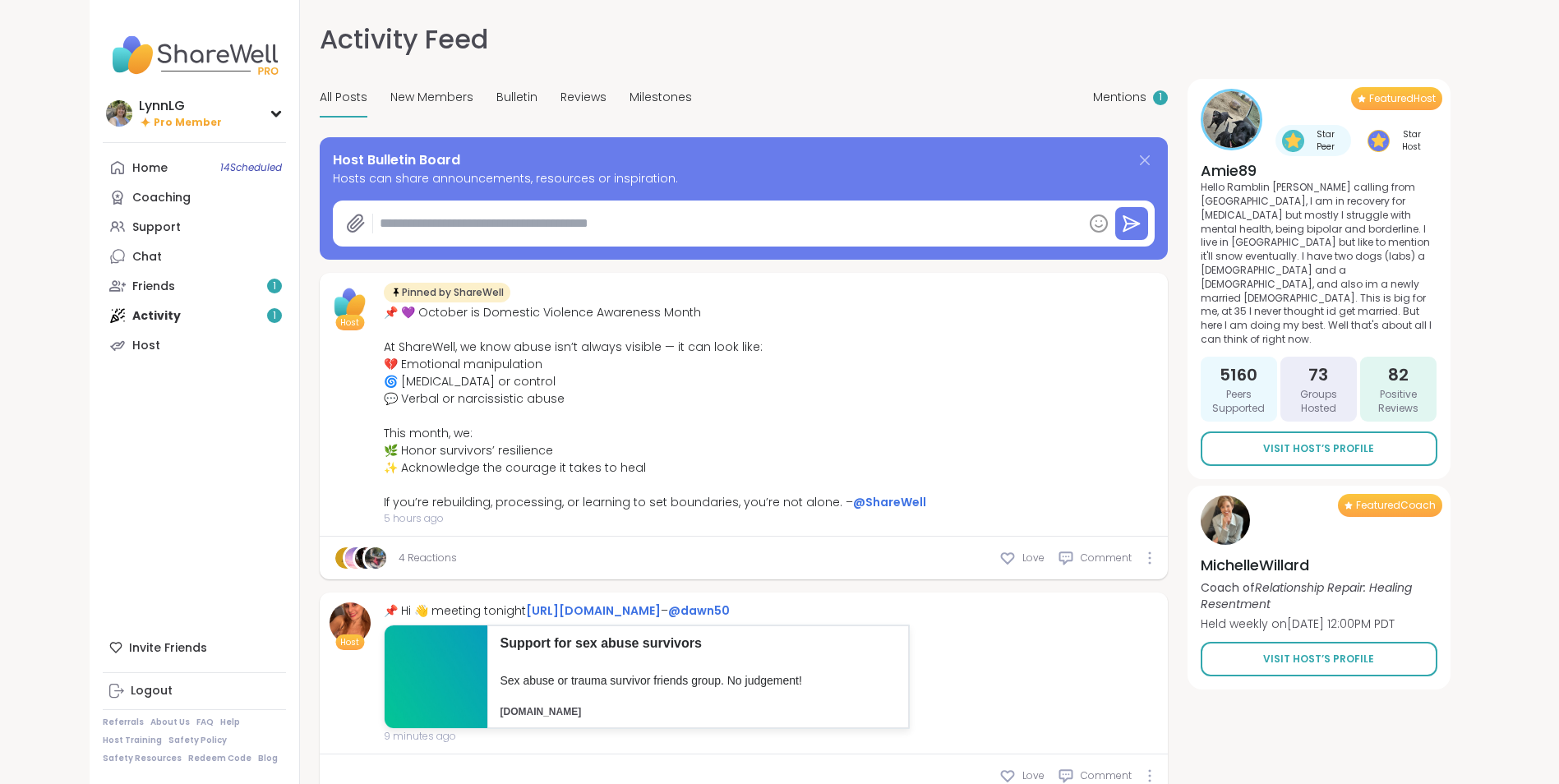
click at [1142, 159] on icon at bounding box center [1144, 160] width 20 height 20
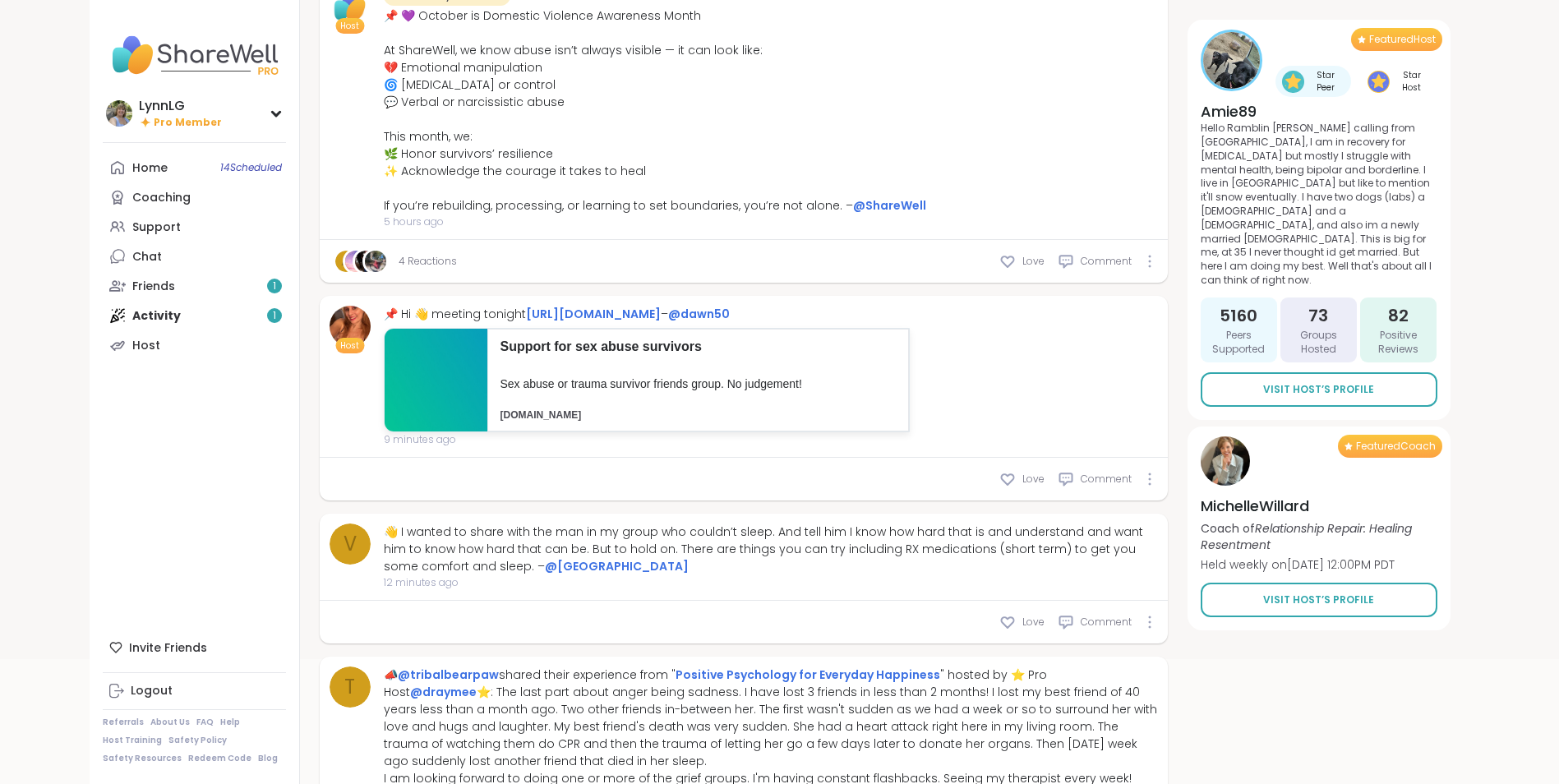
scroll to position [161, 0]
click at [148, 286] on div "Friends 1" at bounding box center [154, 286] width 43 height 16
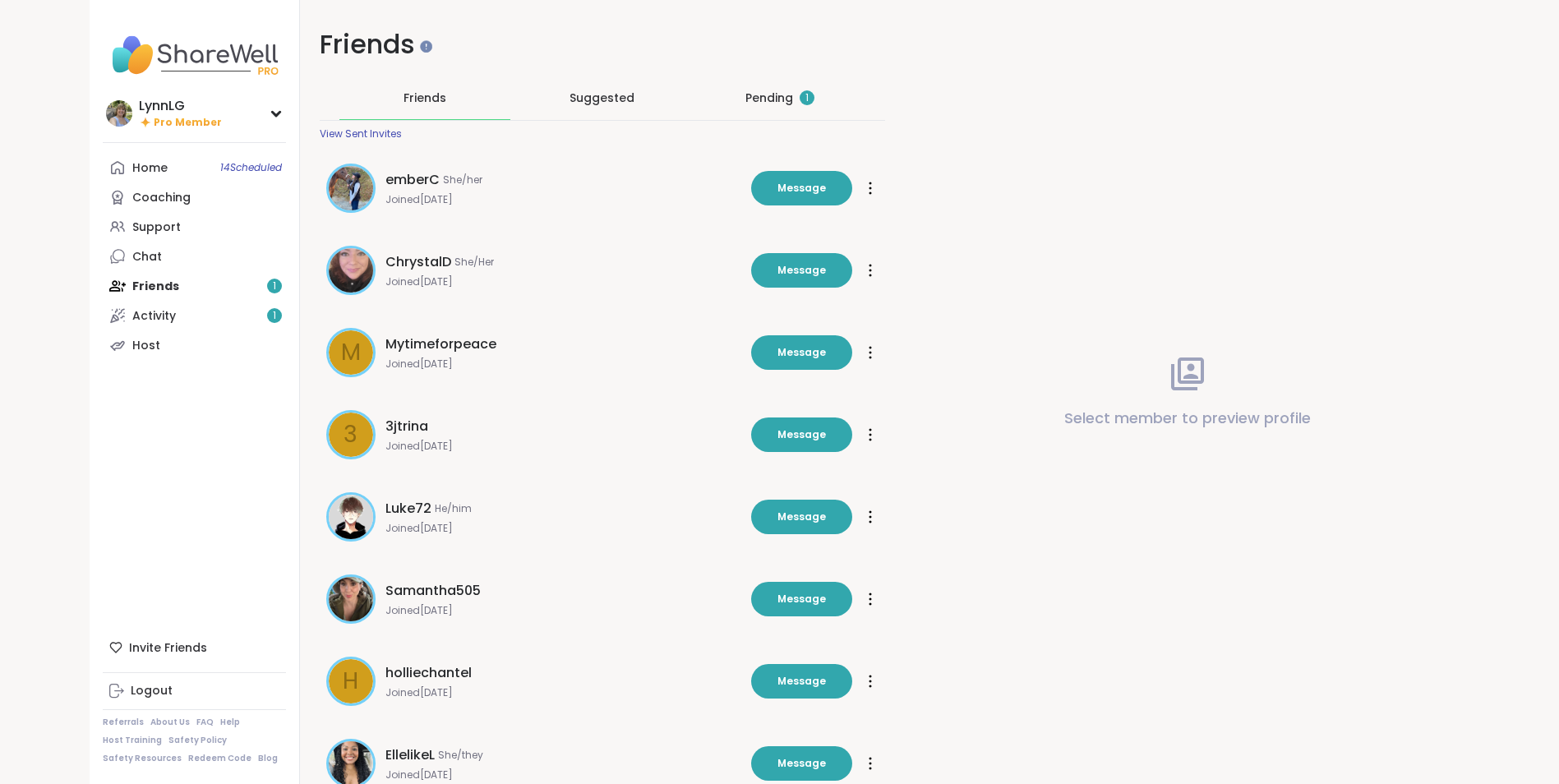
click at [764, 93] on div "Pending 1" at bounding box center [780, 97] width 69 height 16
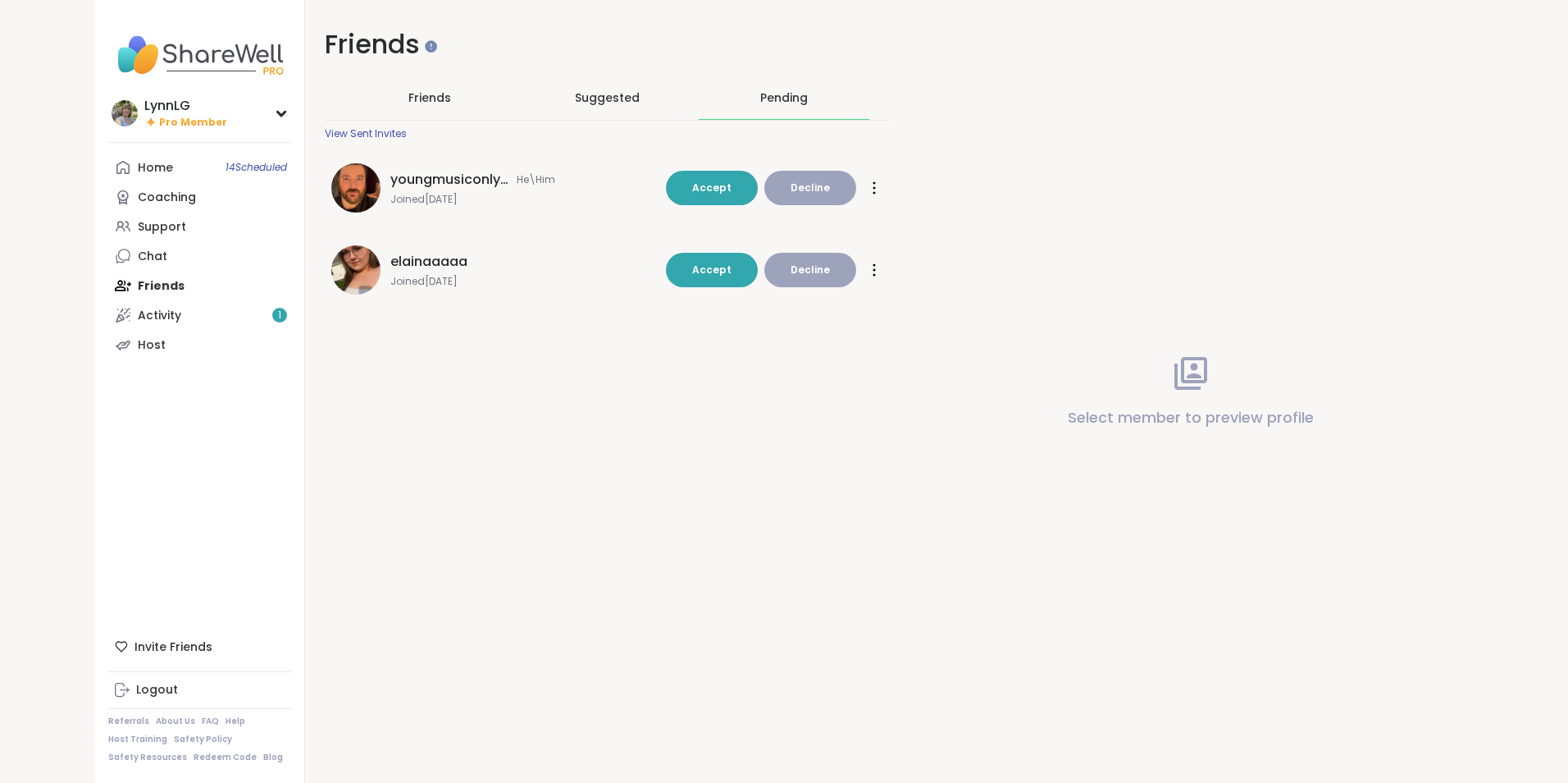
click at [451, 270] on span "elainaaaaa" at bounding box center [429, 262] width 77 height 20
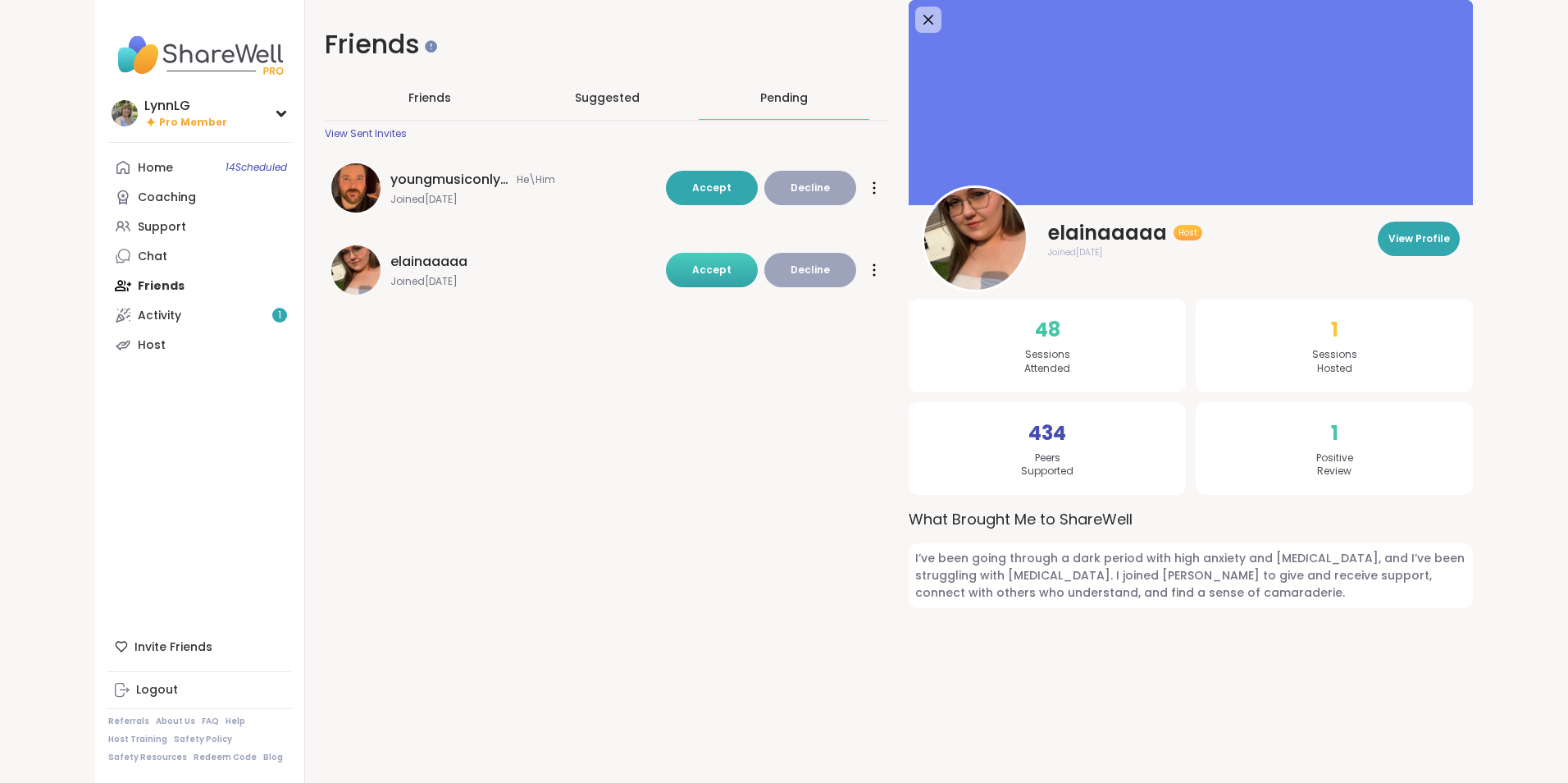
click at [703, 262] on span "Accept" at bounding box center [712, 269] width 39 height 14
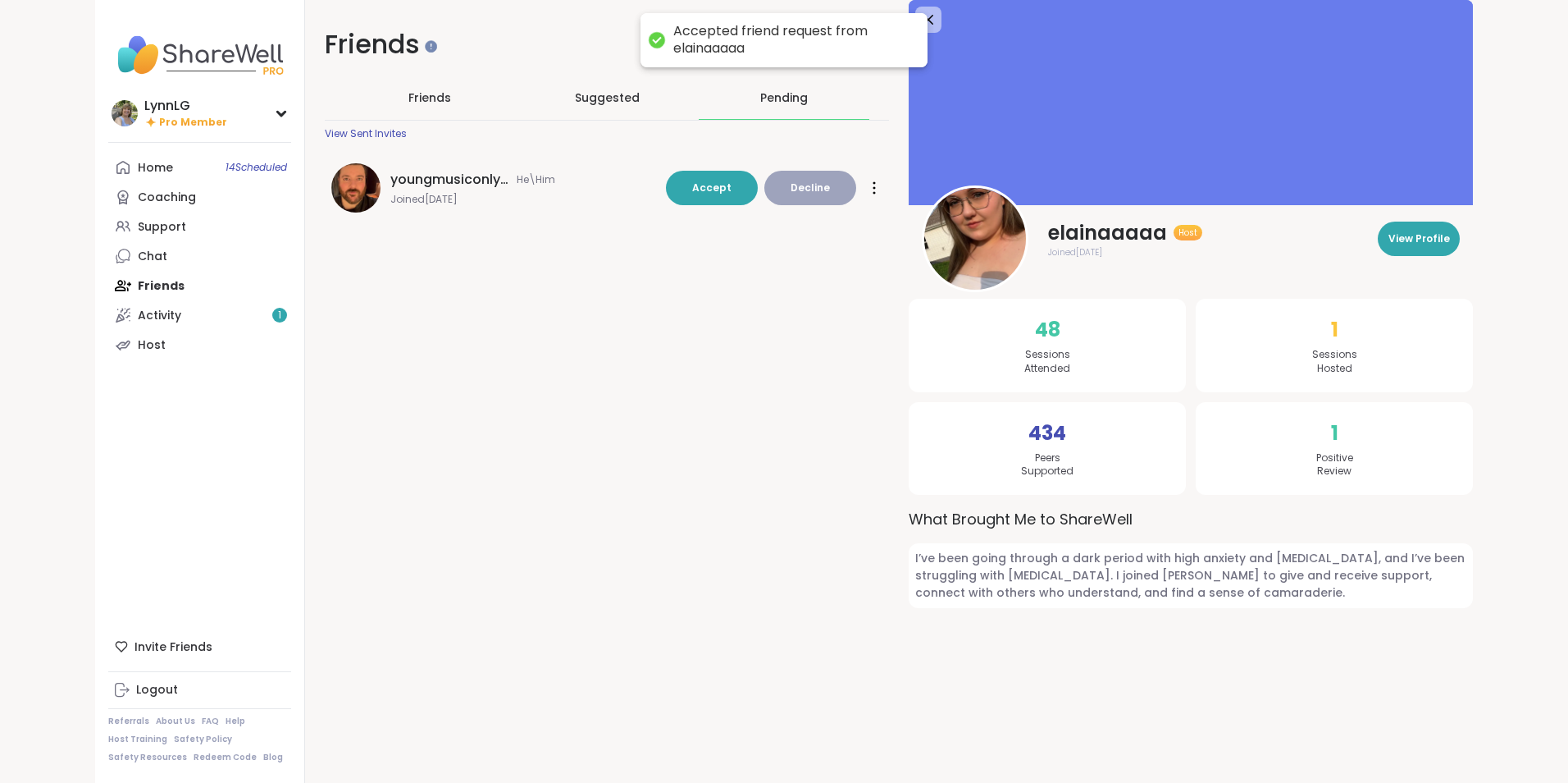
click at [408, 189] on span "youngmusiconlypage" at bounding box center [451, 179] width 123 height 20
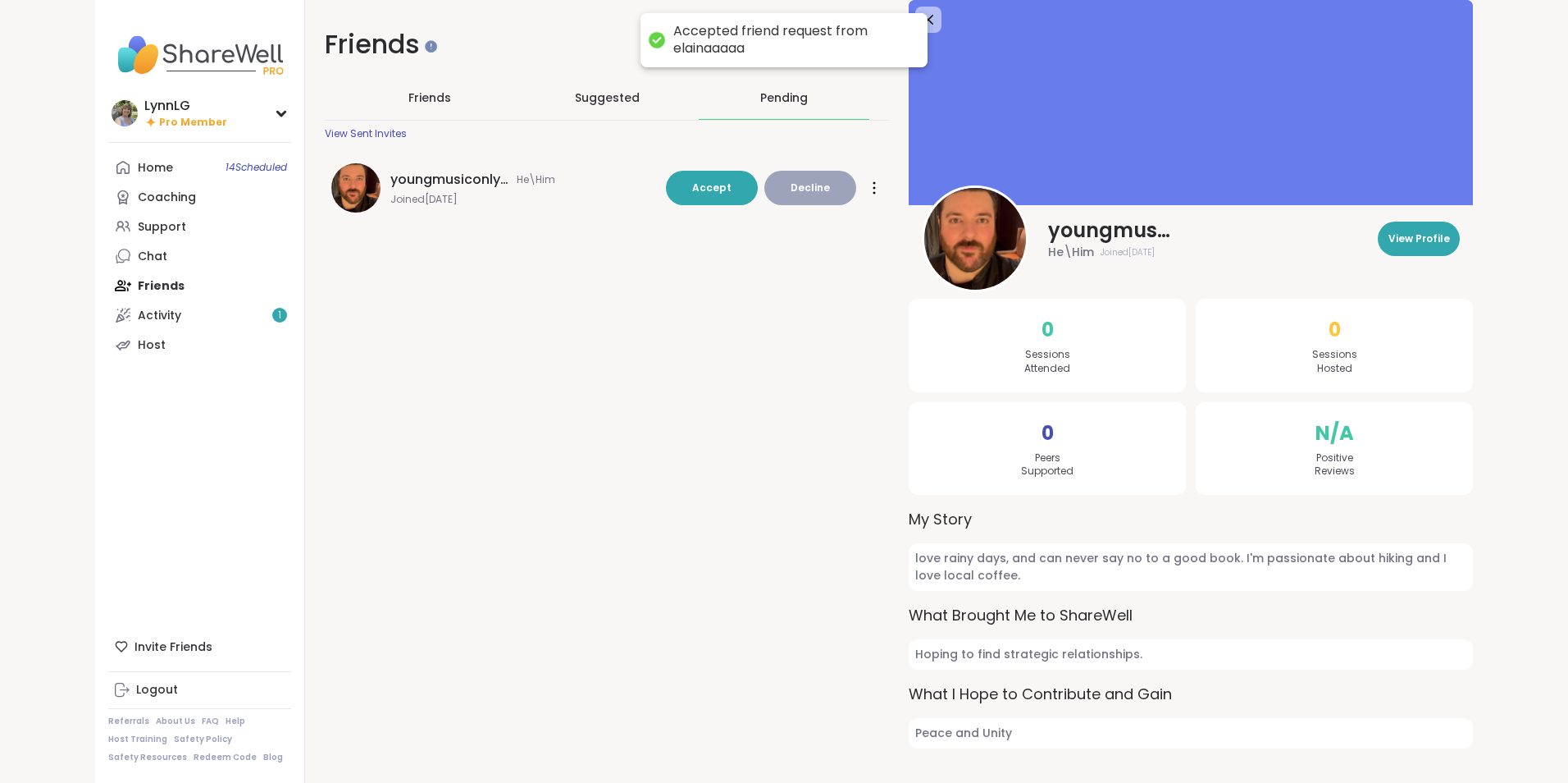
click at [824, 188] on button "Decline" at bounding box center [809, 188] width 92 height 34
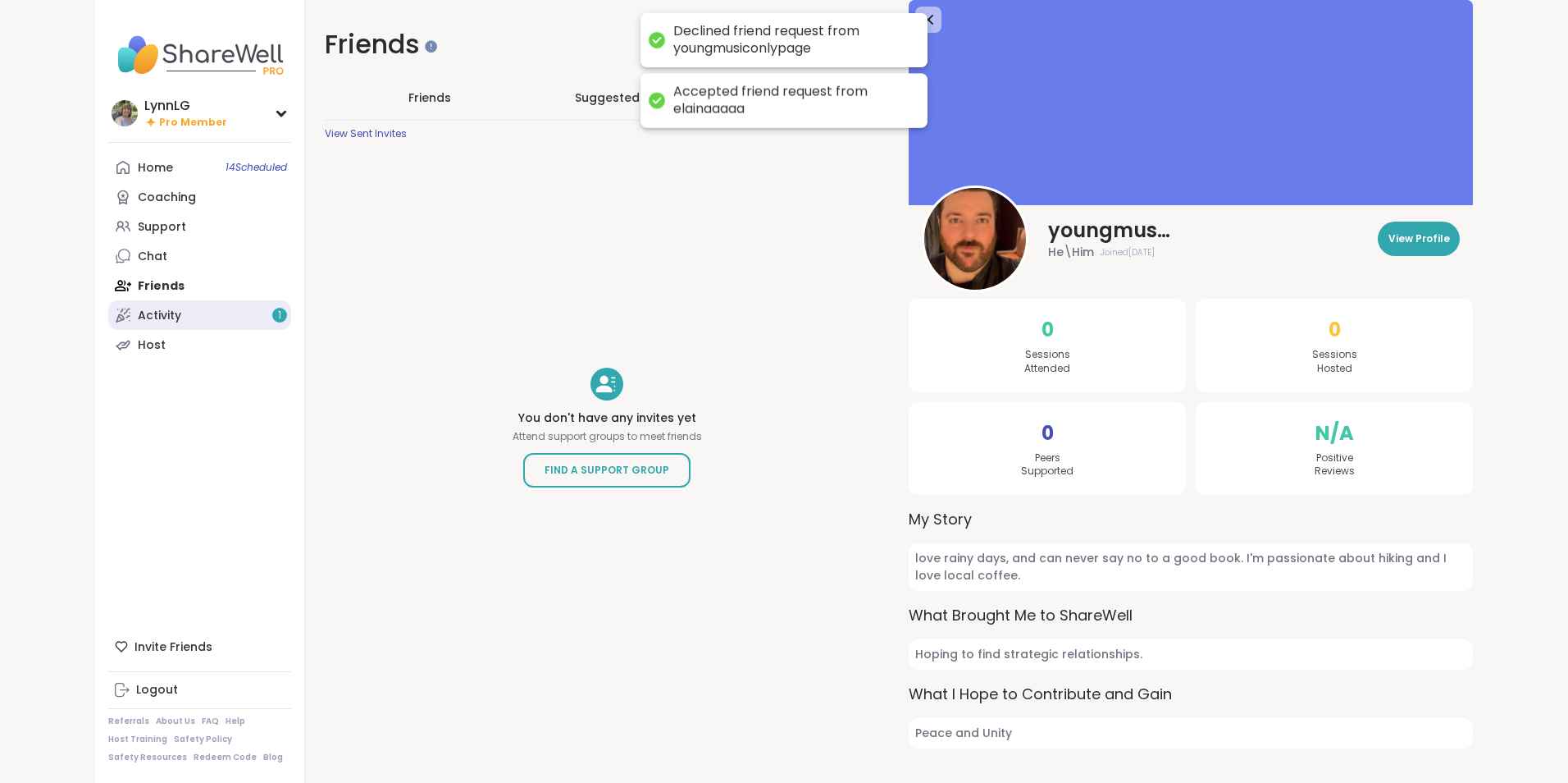
click at [169, 317] on div "Activity 1" at bounding box center [159, 316] width 44 height 16
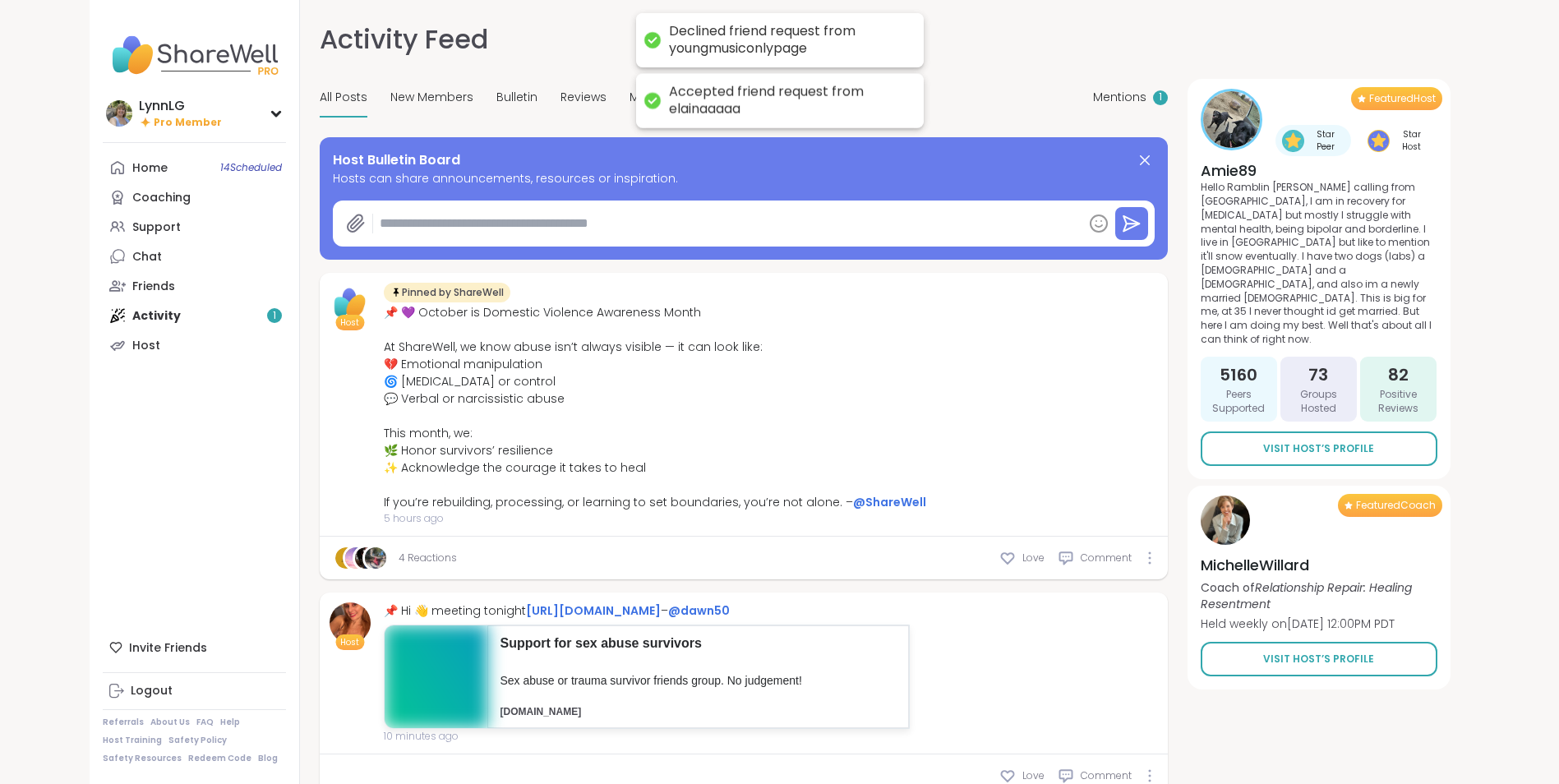
type textarea "*"
click at [1143, 93] on span "Mentions" at bounding box center [1119, 97] width 53 height 17
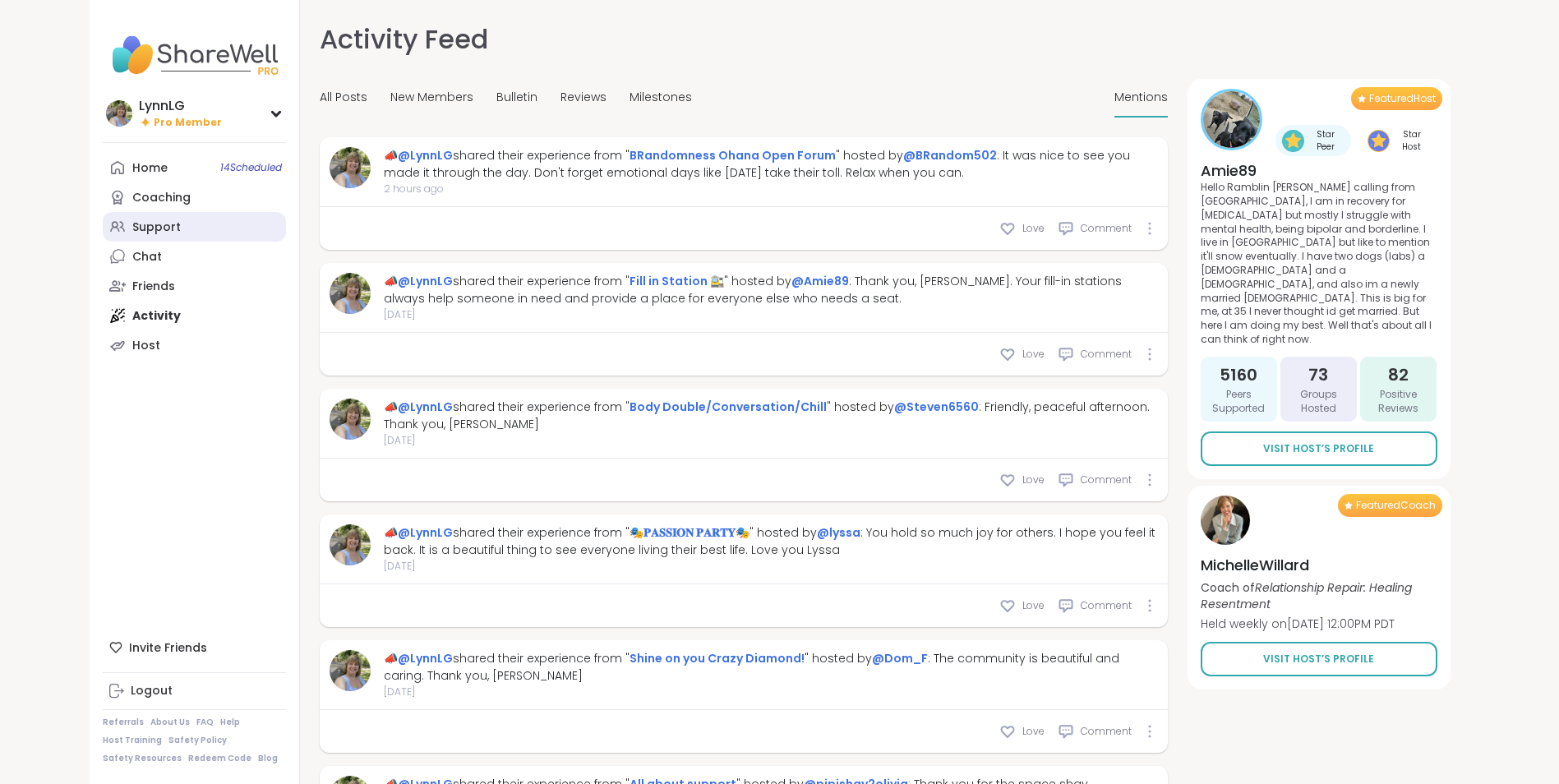
click at [205, 224] on link "Support" at bounding box center [194, 227] width 183 height 29
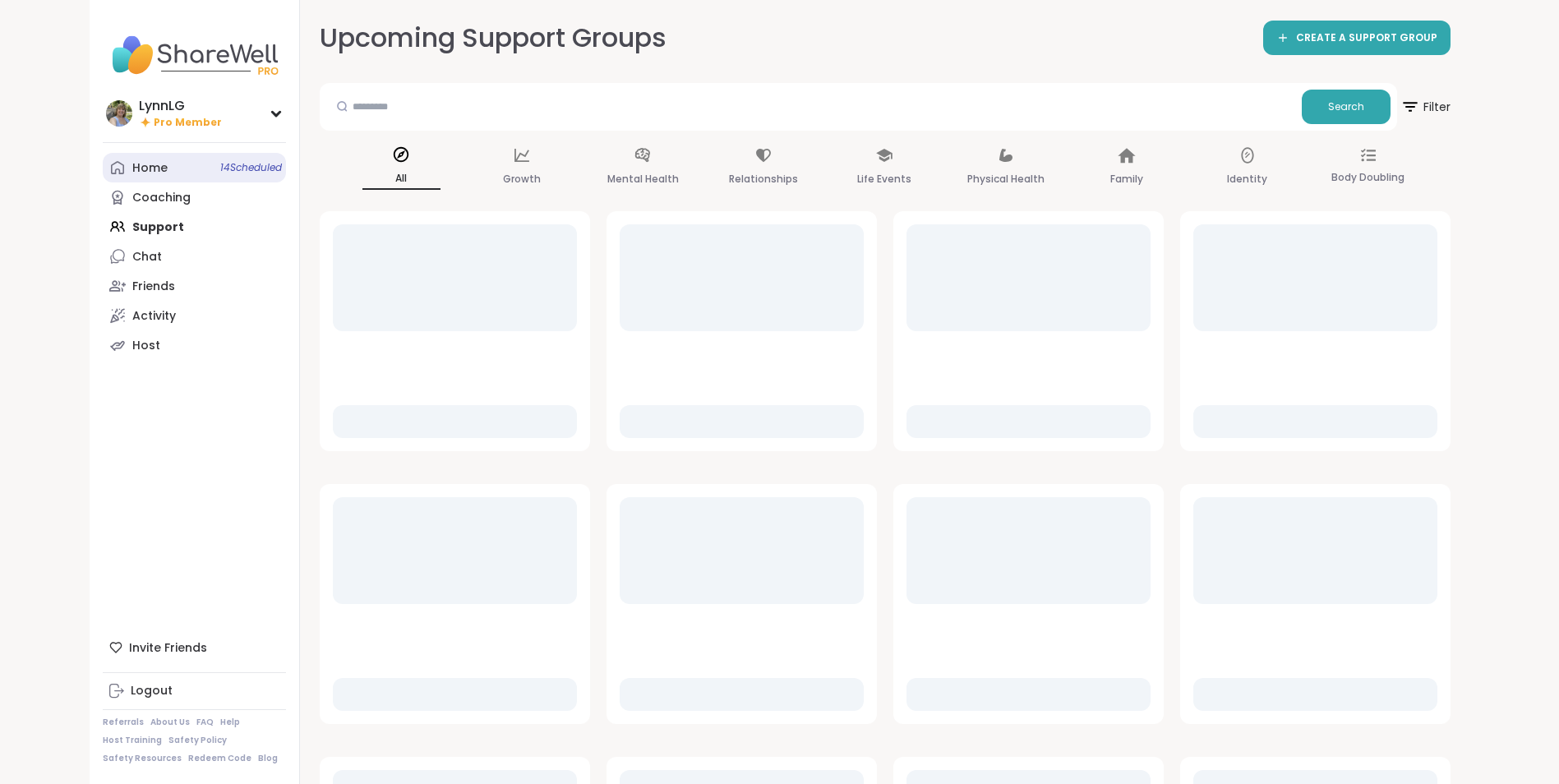
click at [241, 163] on span "14 Scheduled" at bounding box center [251, 167] width 62 height 13
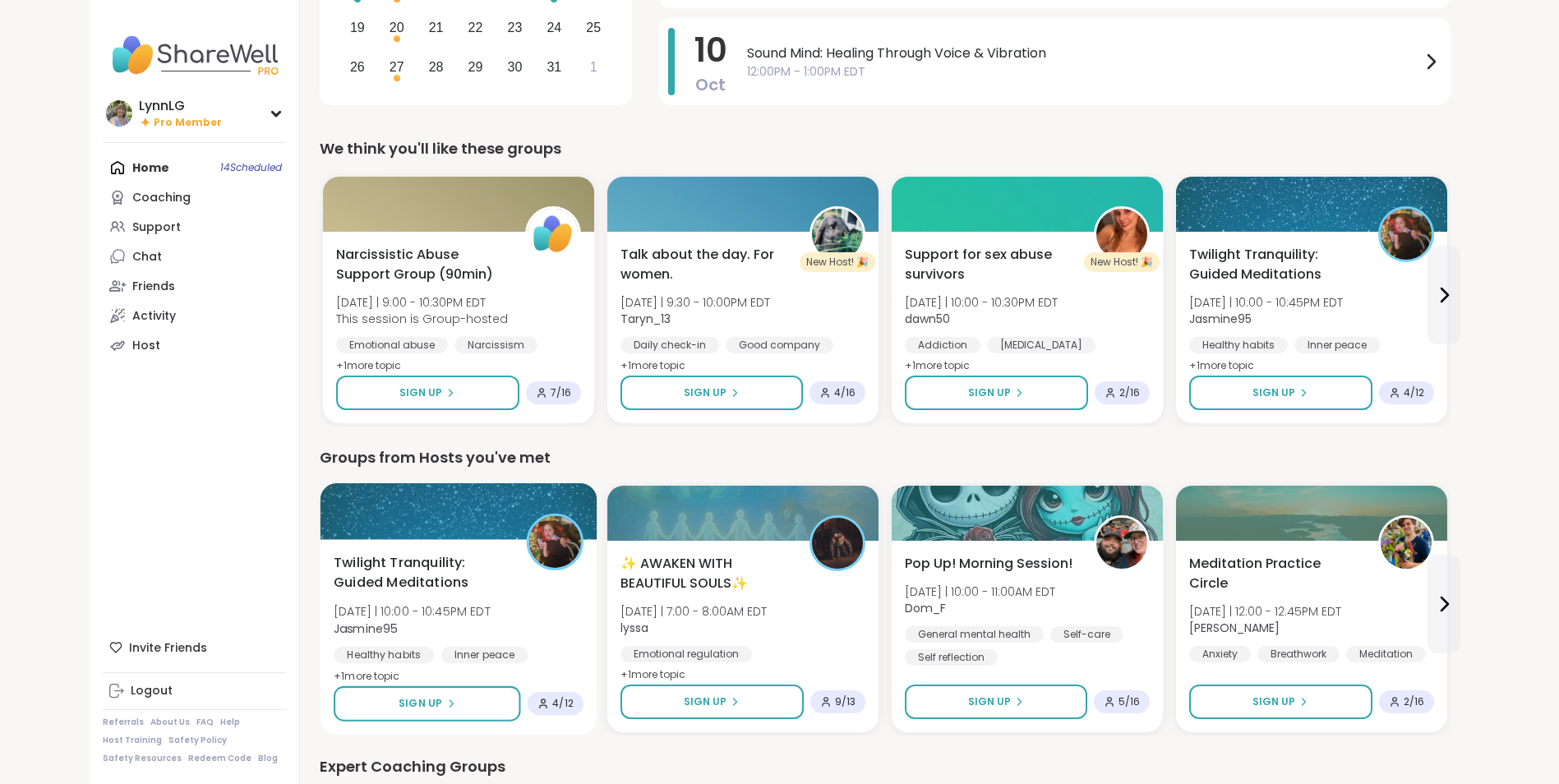
scroll to position [328, 0]
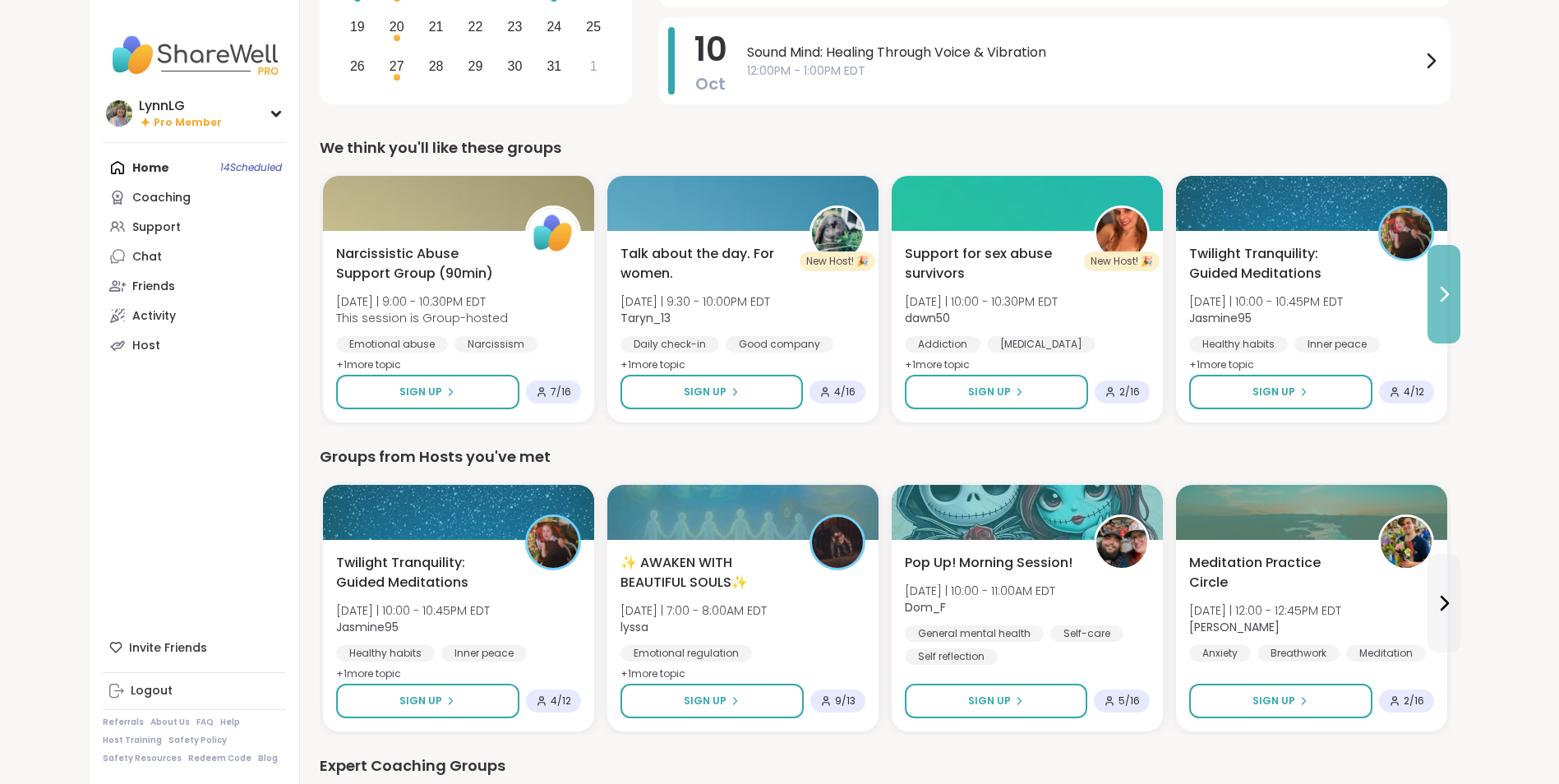
click at [1445, 297] on icon at bounding box center [1445, 294] width 7 height 13
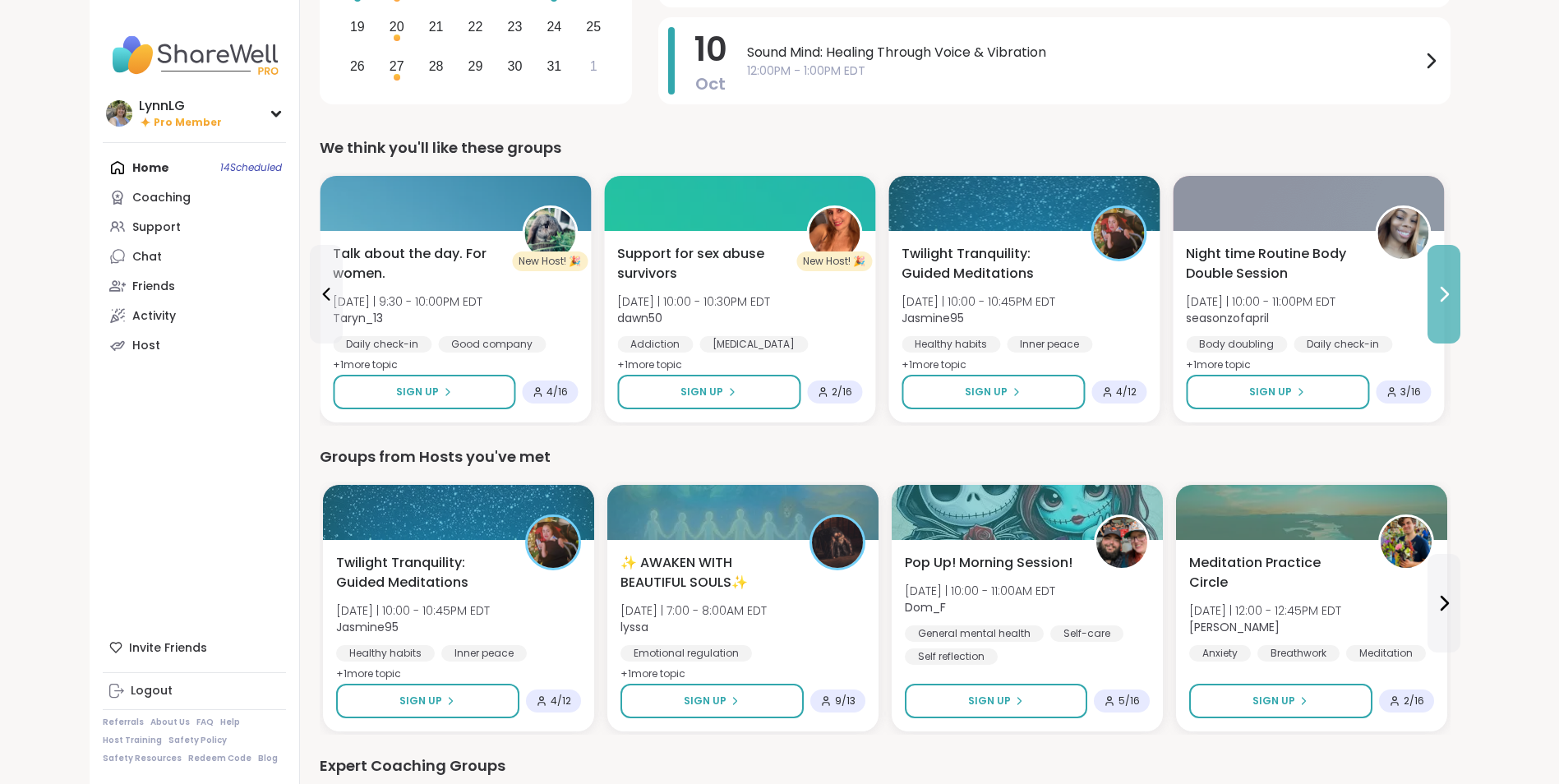
click at [1445, 297] on icon at bounding box center [1445, 294] width 7 height 13
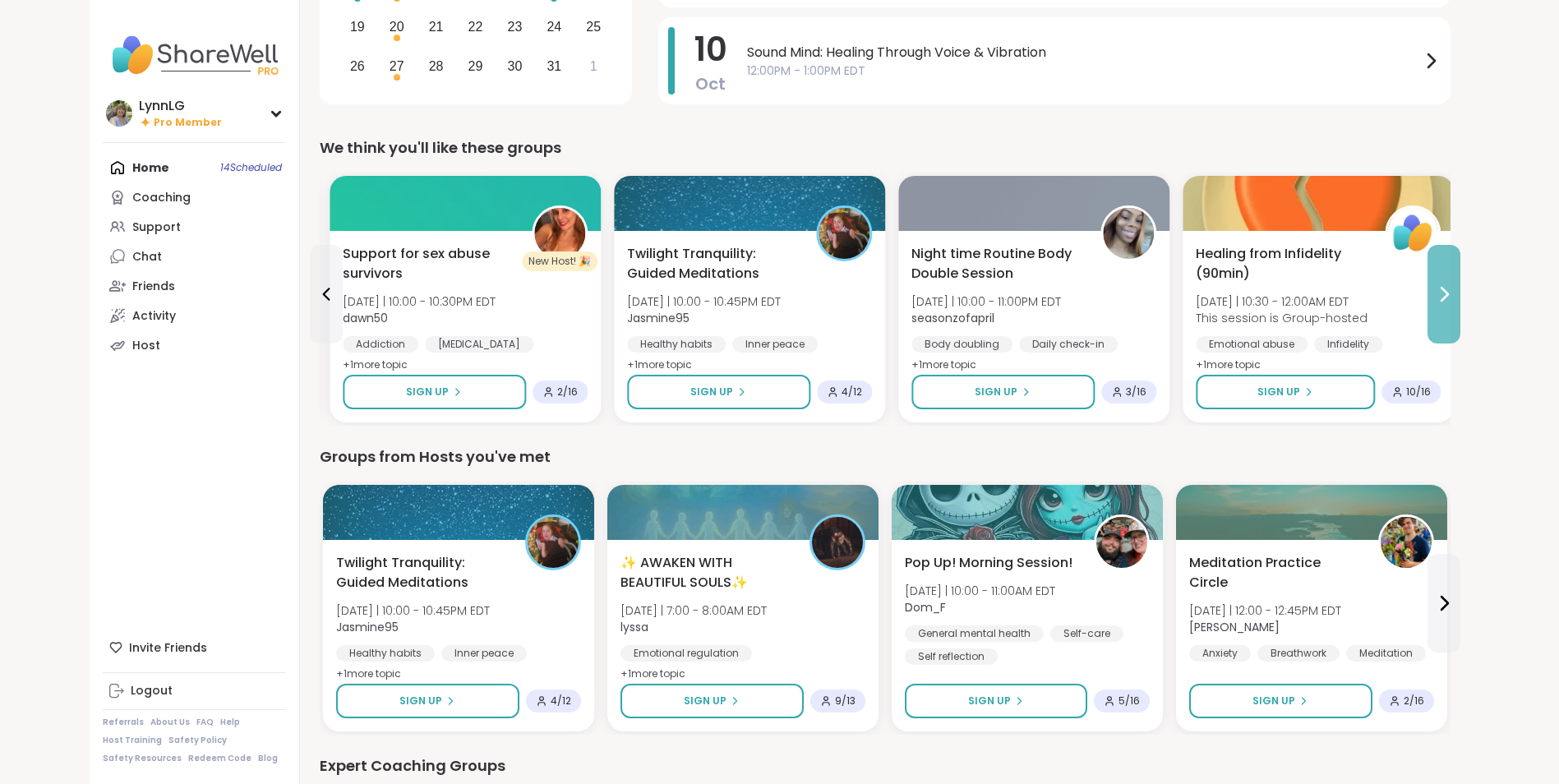
click at [1445, 297] on icon at bounding box center [1445, 294] width 7 height 13
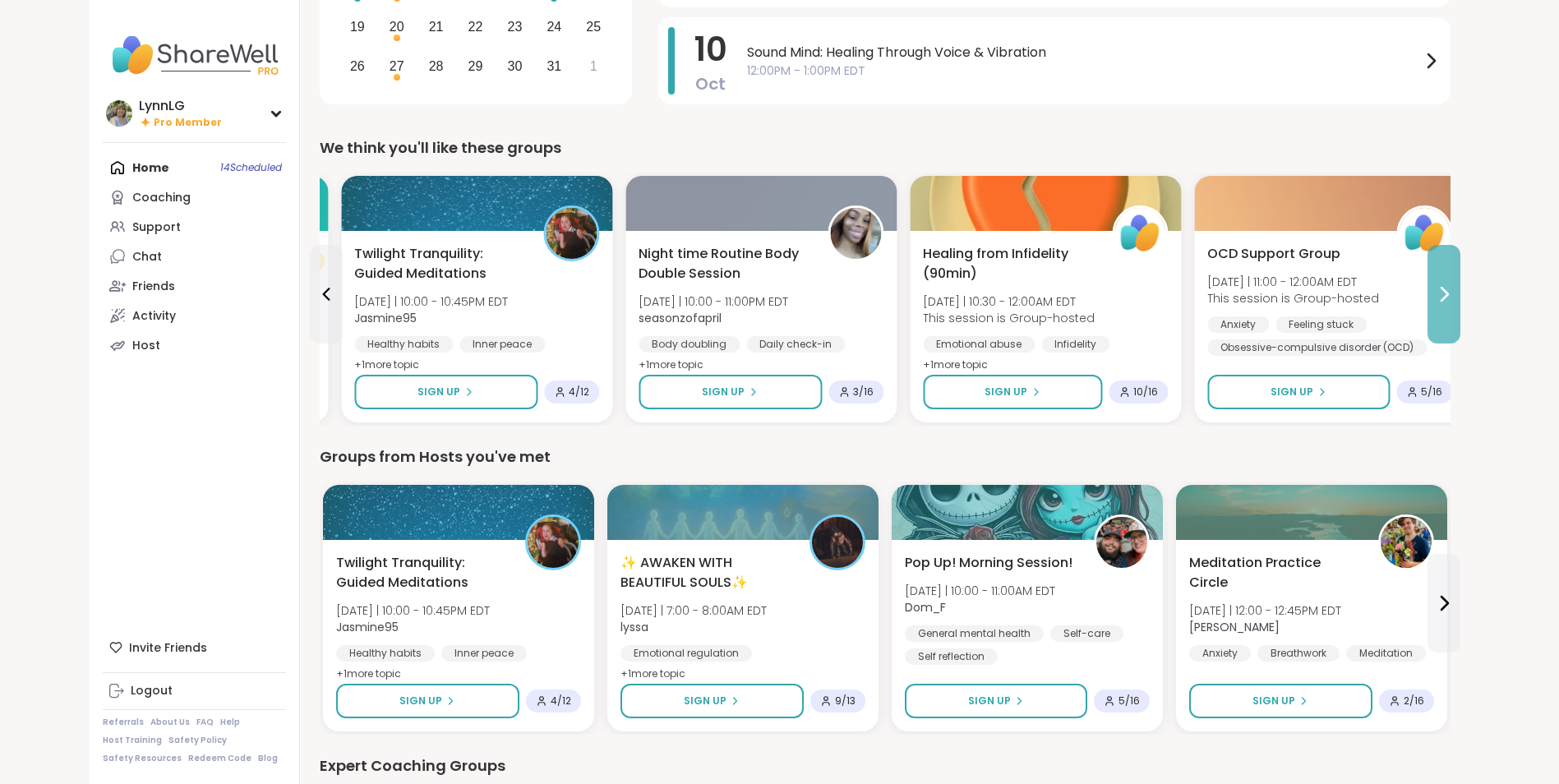
click at [1445, 297] on icon at bounding box center [1445, 294] width 7 height 13
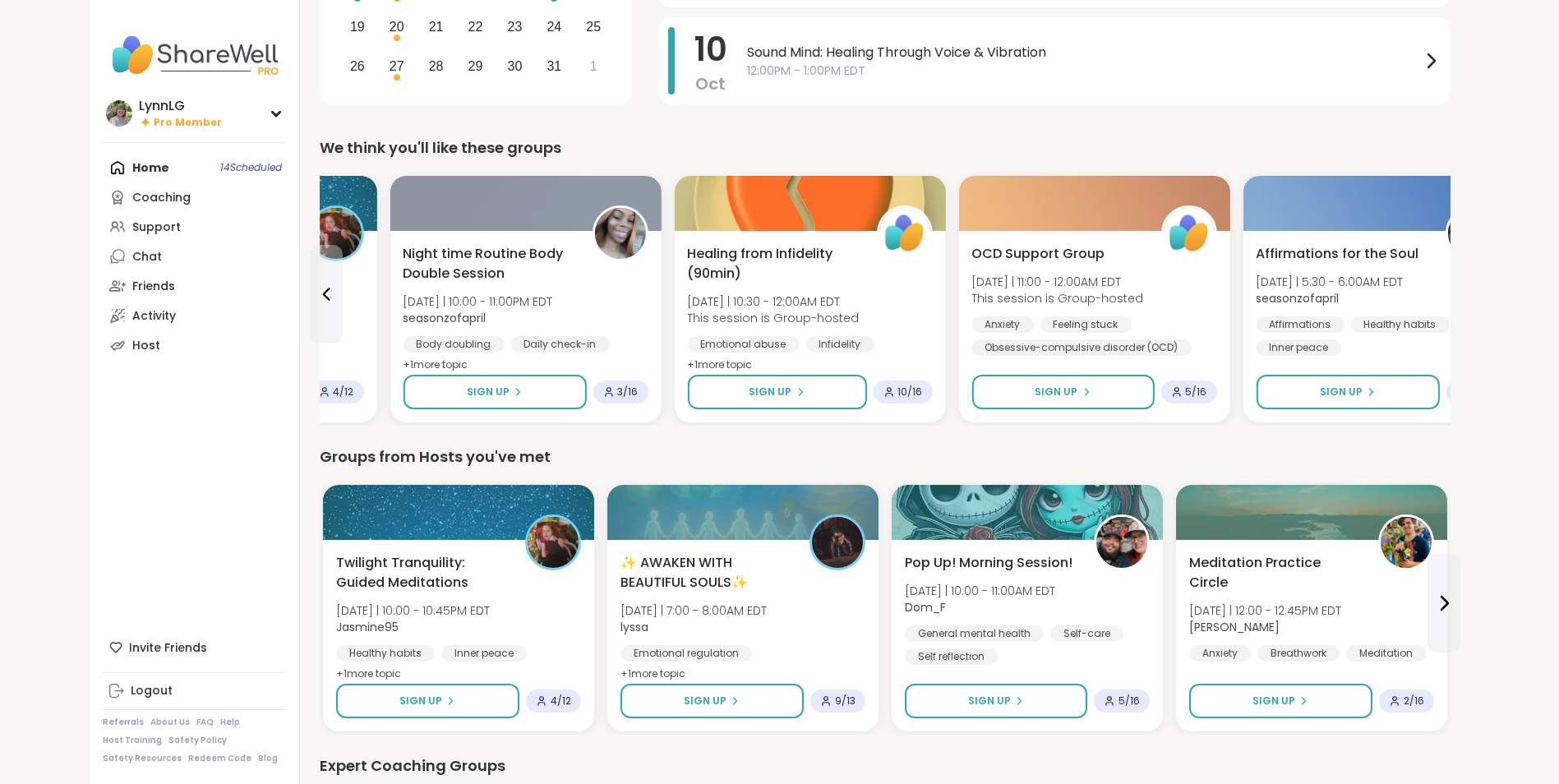
click at [1445, 297] on div "Affirmations for the Soul [DATE] | 5:30 - 6:00AM EDT seasonzofapril Affirmation…" at bounding box center [1378, 300] width 245 height 112
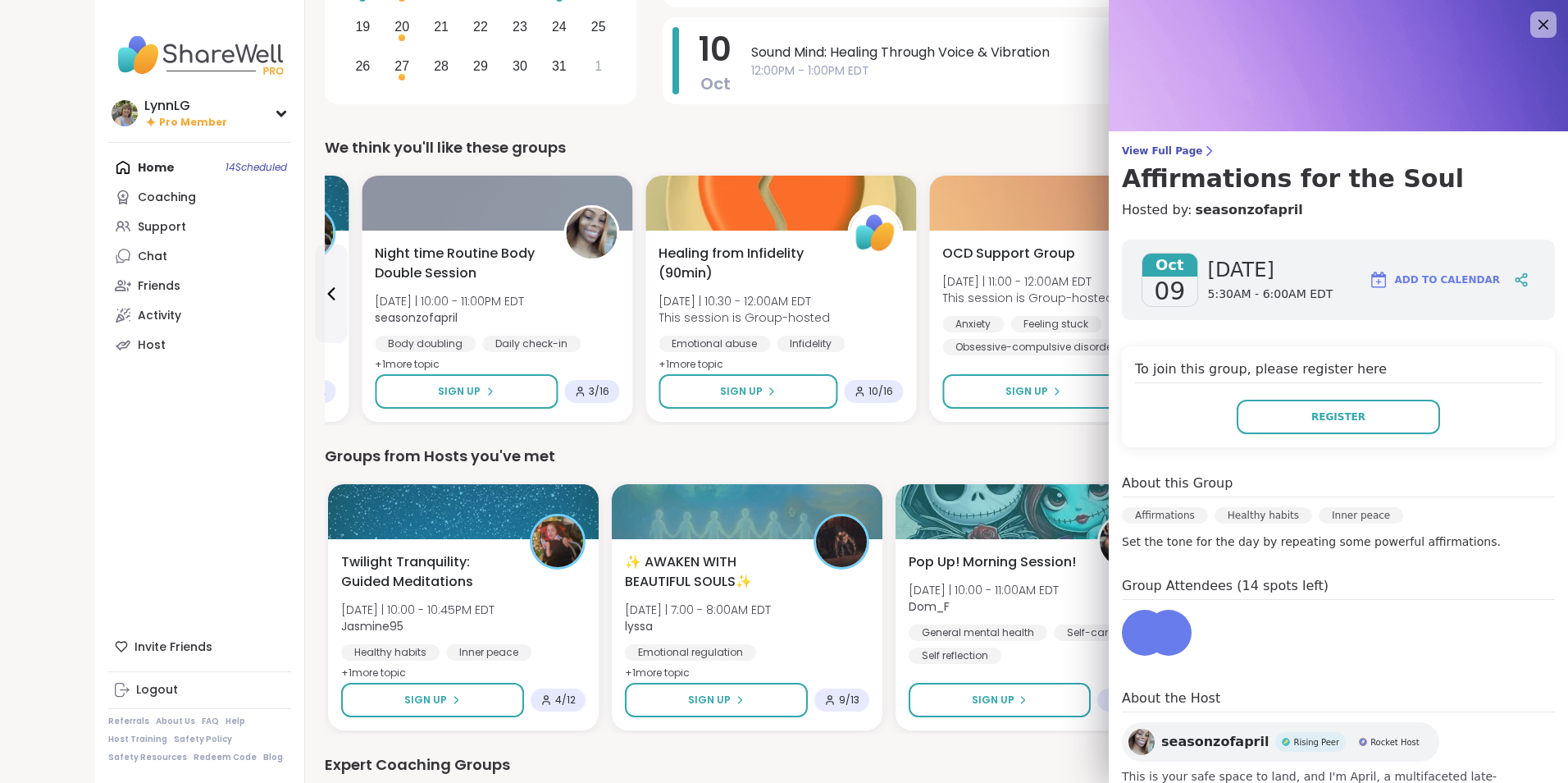
click at [1442, 297] on button "Add to Calendar" at bounding box center [1434, 280] width 146 height 39
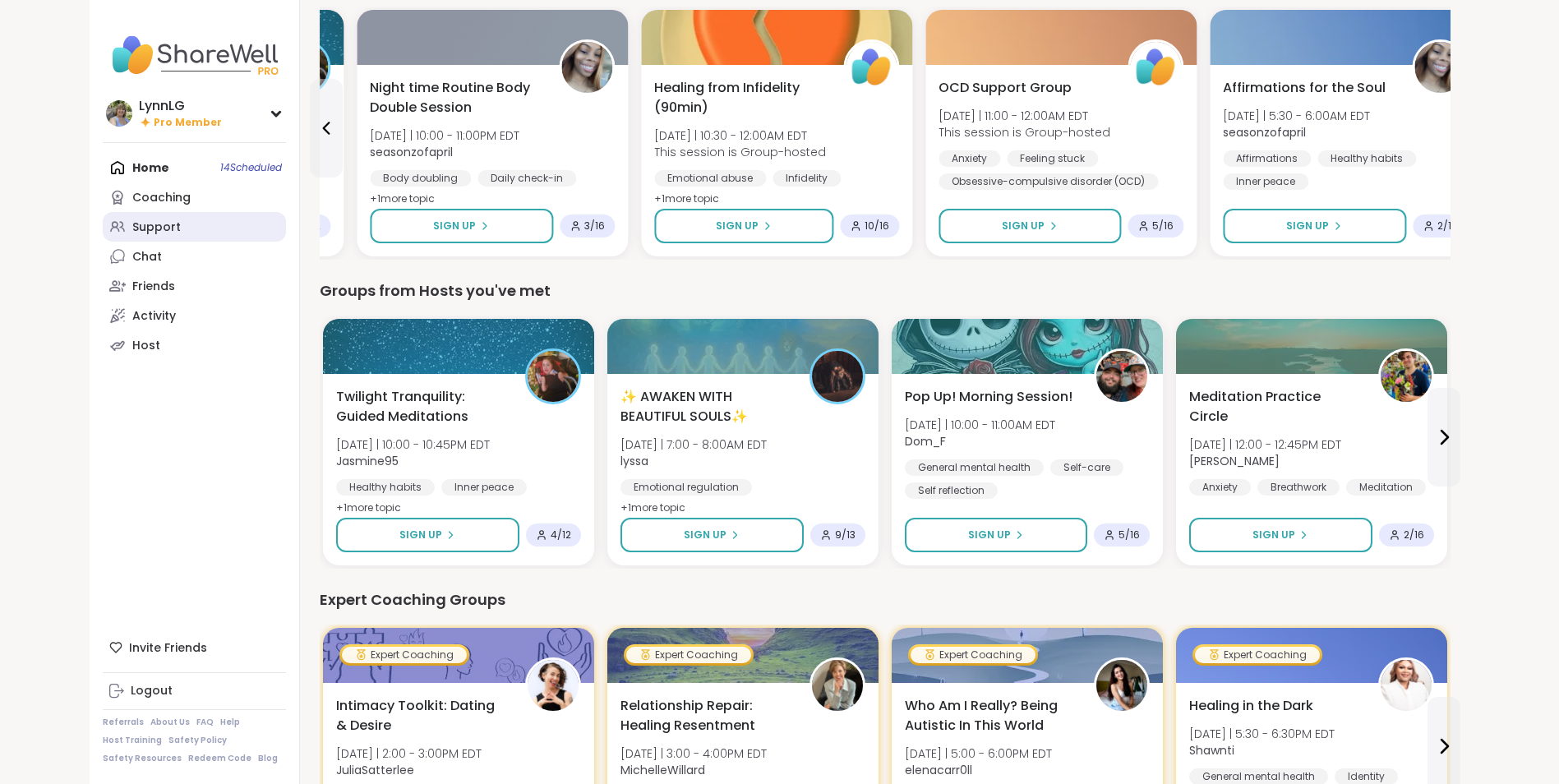
scroll to position [493, 0]
click at [188, 218] on link "Support" at bounding box center [194, 227] width 183 height 29
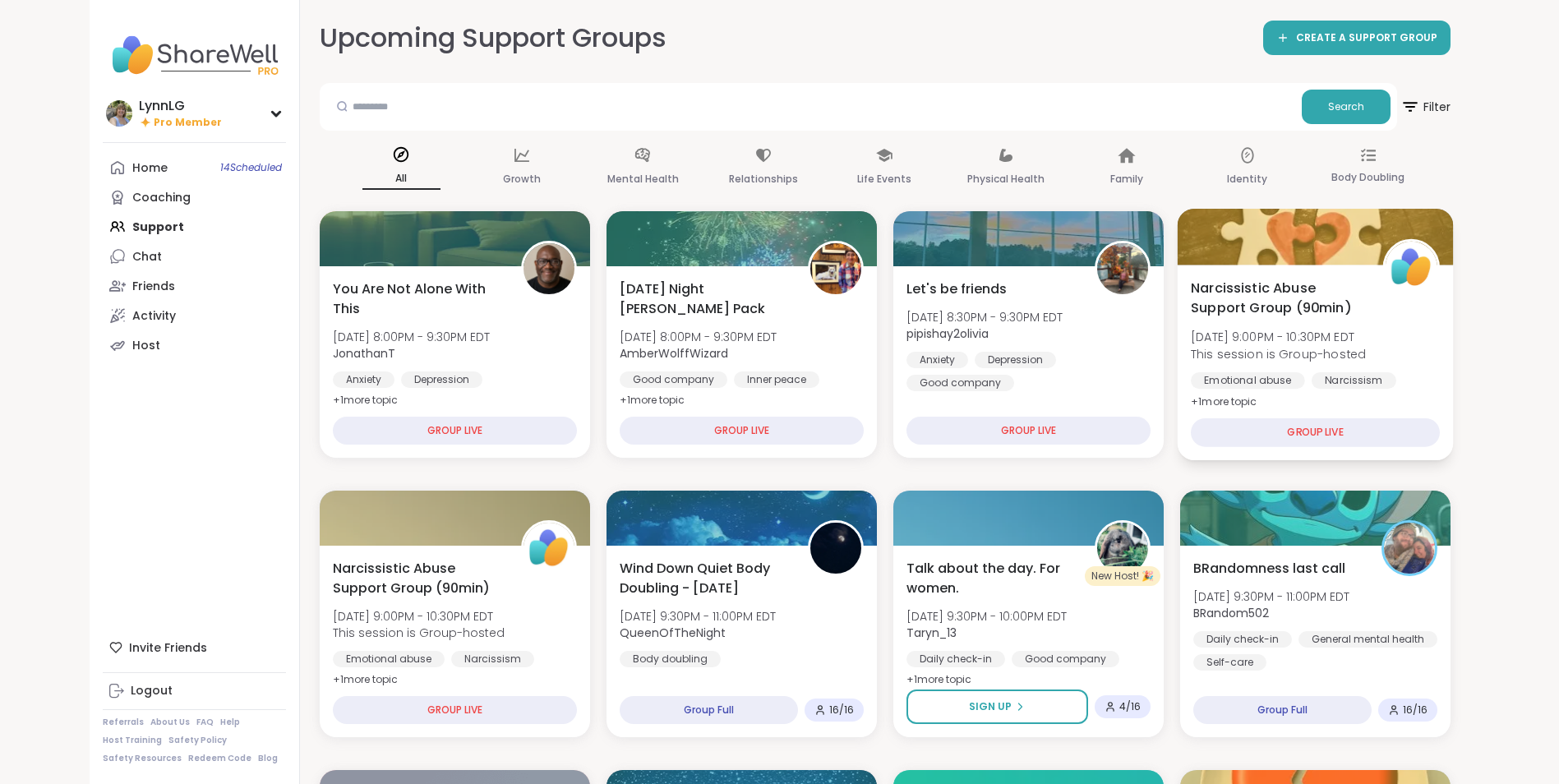
click at [1398, 352] on div "Narcissistic Abuse Support Group (90min) [DATE] 9:00PM - 10:30PM EDT This sessi…" at bounding box center [1315, 344] width 249 height 134
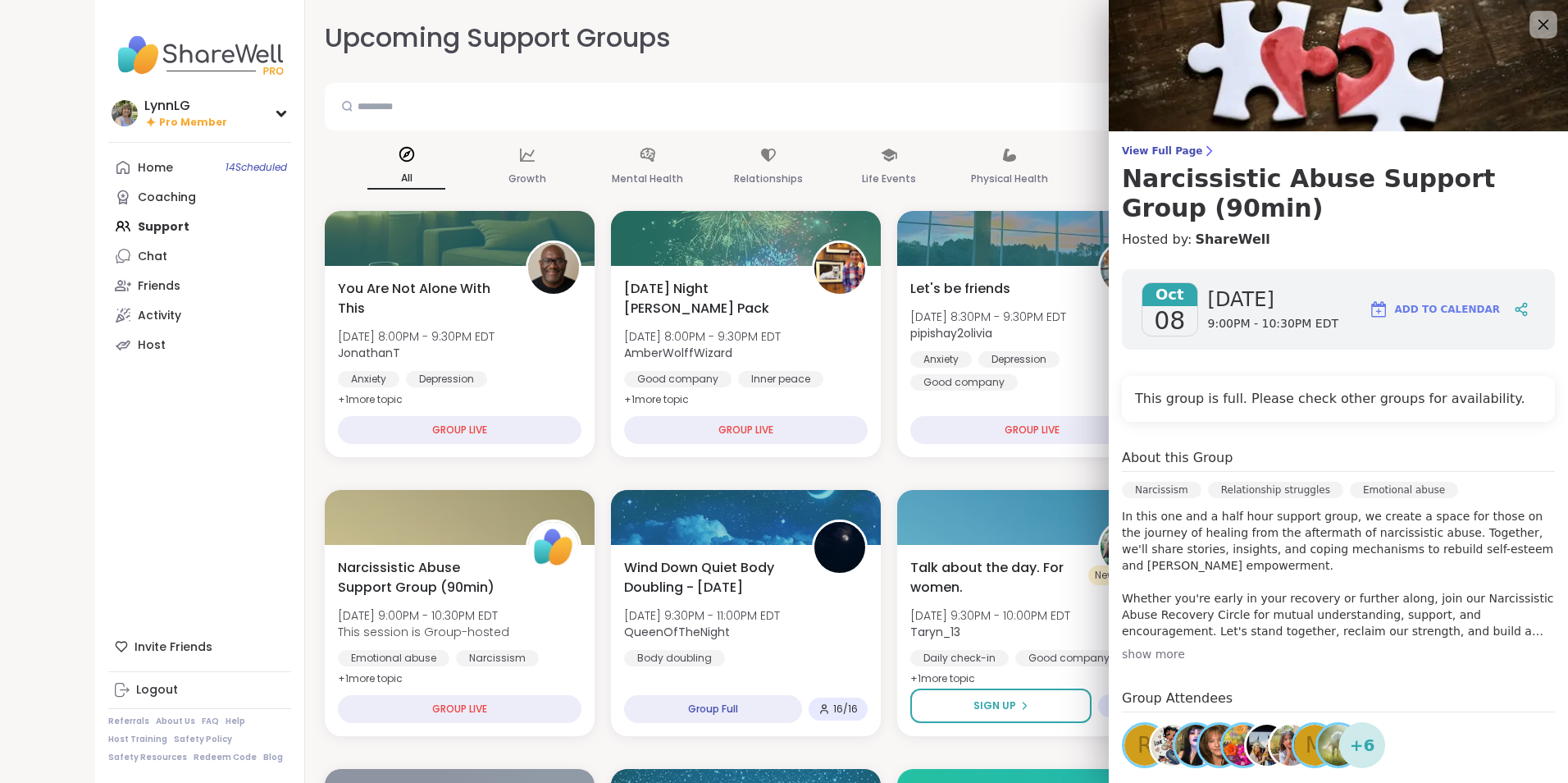
click at [1533, 22] on icon at bounding box center [1543, 24] width 21 height 21
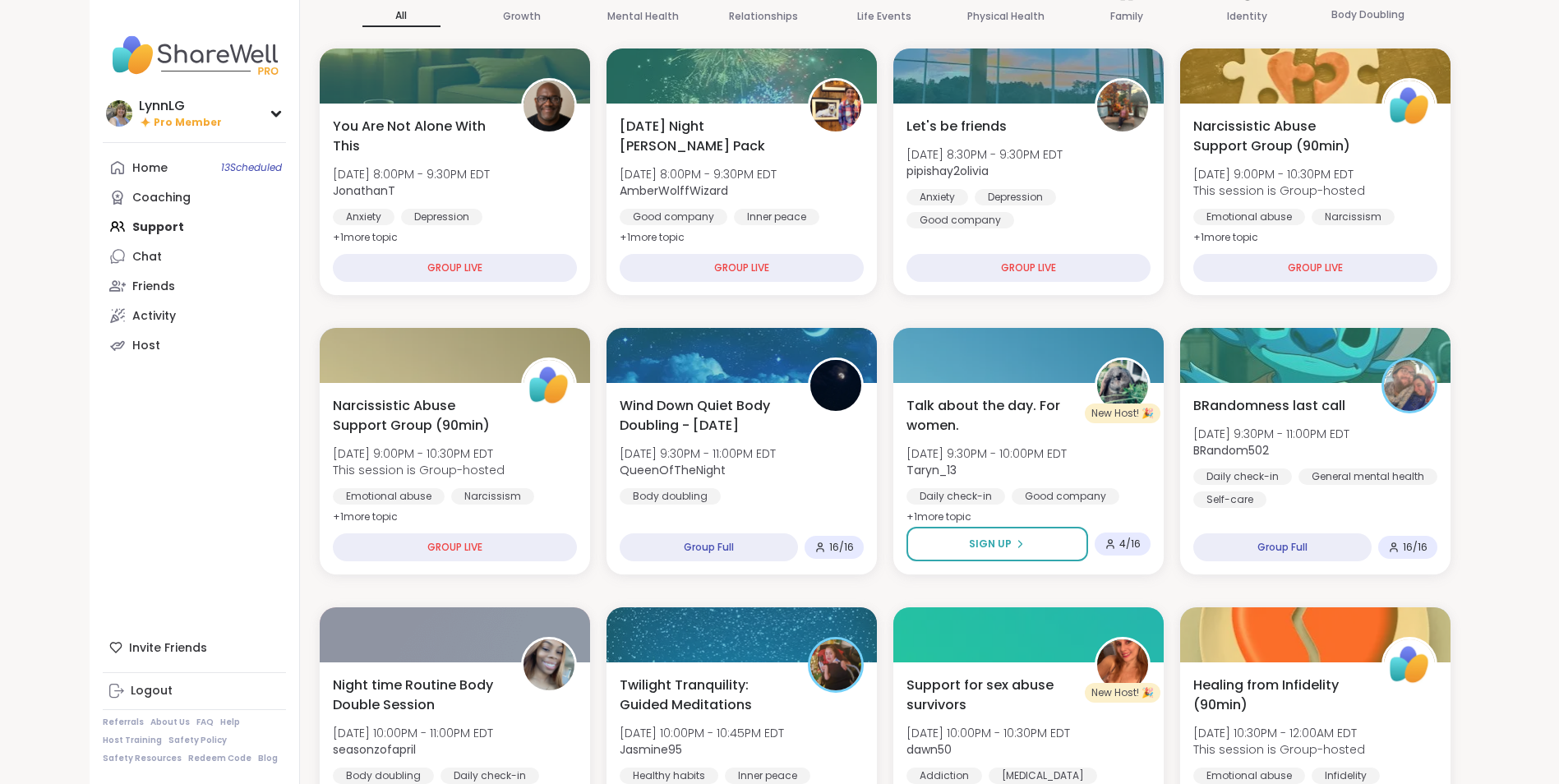
scroll to position [163, 0]
